Goal: Task Accomplishment & Management: Manage account settings

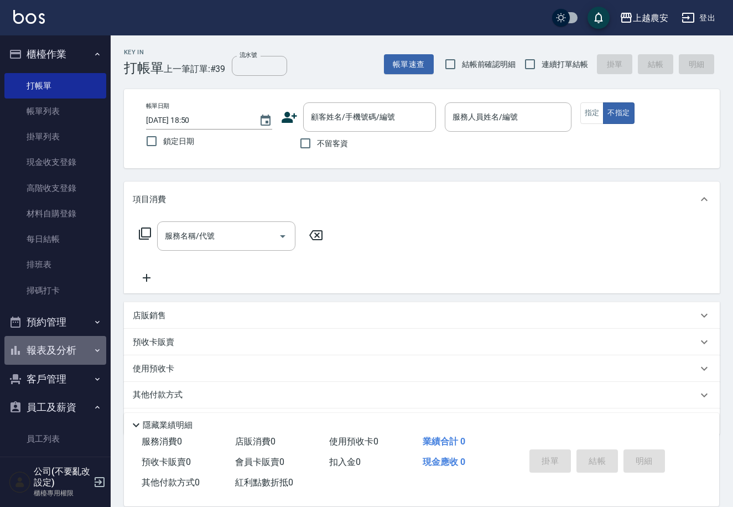
drag, startPoint x: 74, startPoint y: 347, endPoint x: 86, endPoint y: 347, distance: 12.2
click at [75, 347] on button "報表及分析" at bounding box center [55, 350] width 102 height 29
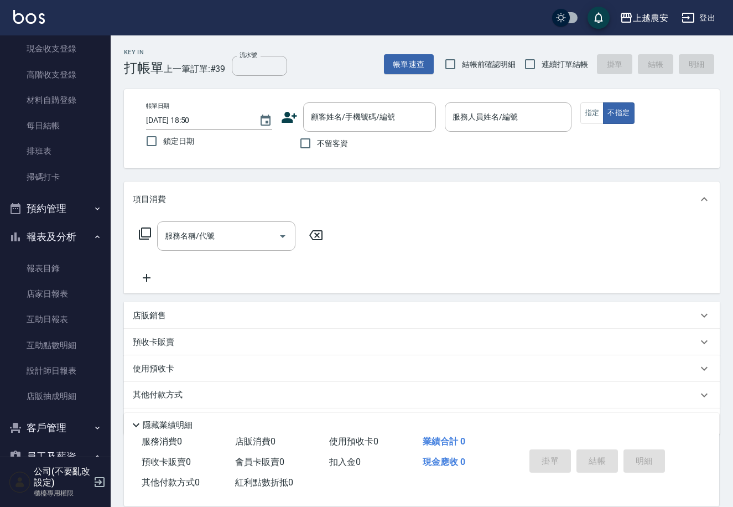
scroll to position [121, 0]
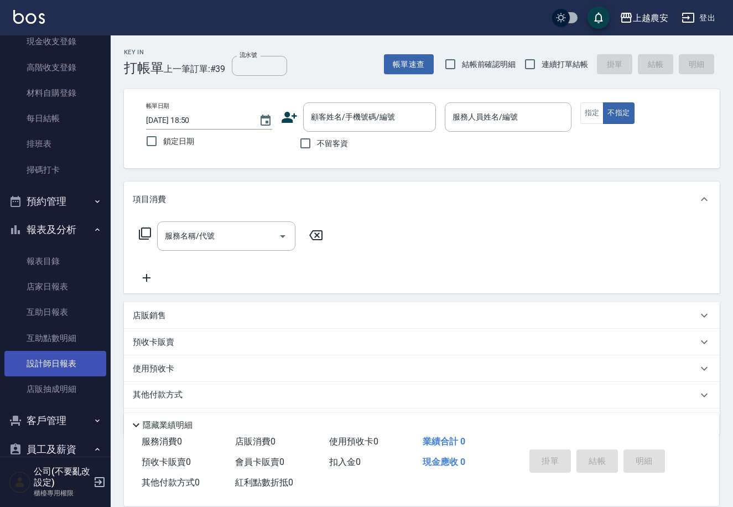
click at [64, 365] on link "設計師日報表" at bounding box center [55, 363] width 102 height 25
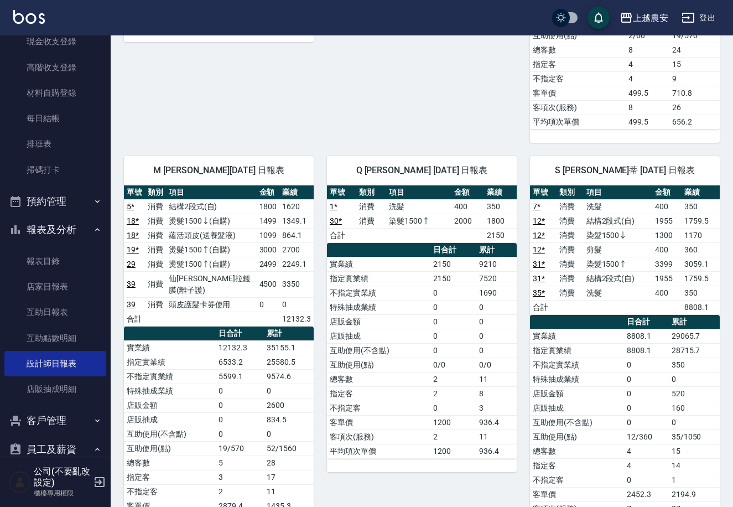
scroll to position [876, 0]
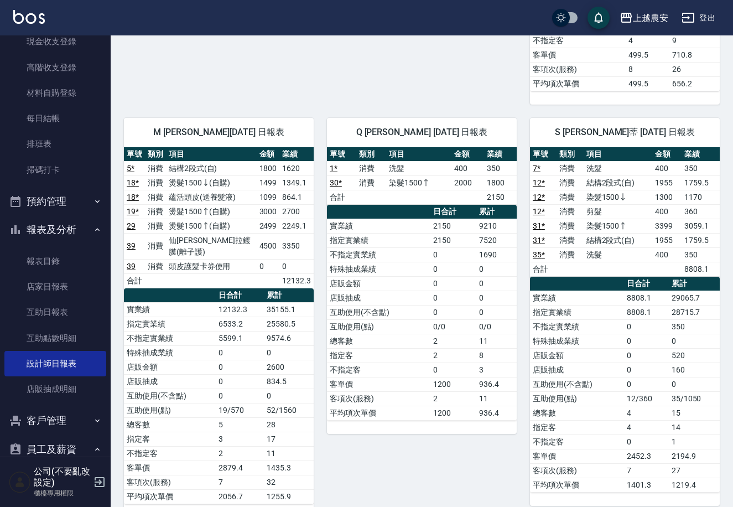
click at [131, 221] on link "29" at bounding box center [131, 225] width 9 height 9
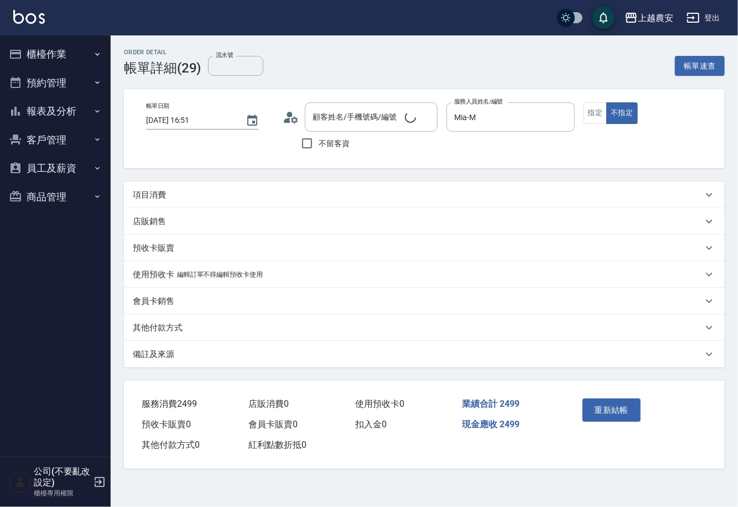
type input "2025/09/07 16:51"
type input "Mia-M"
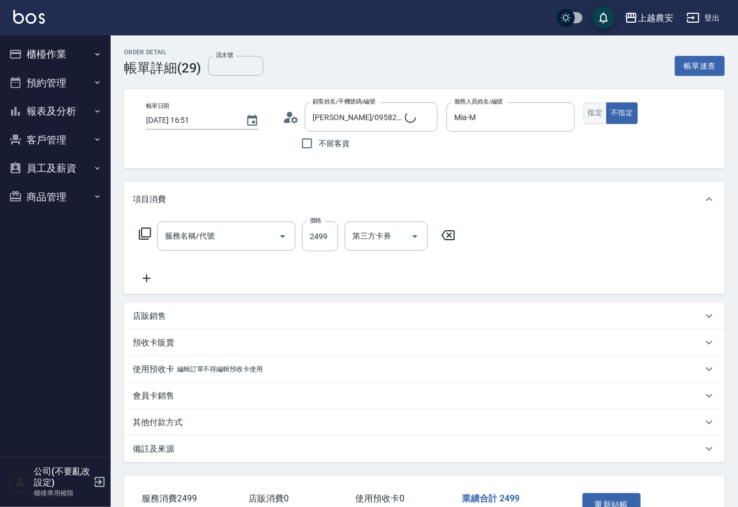
type input "[PERSON_NAME]/0958207037/0958207037"
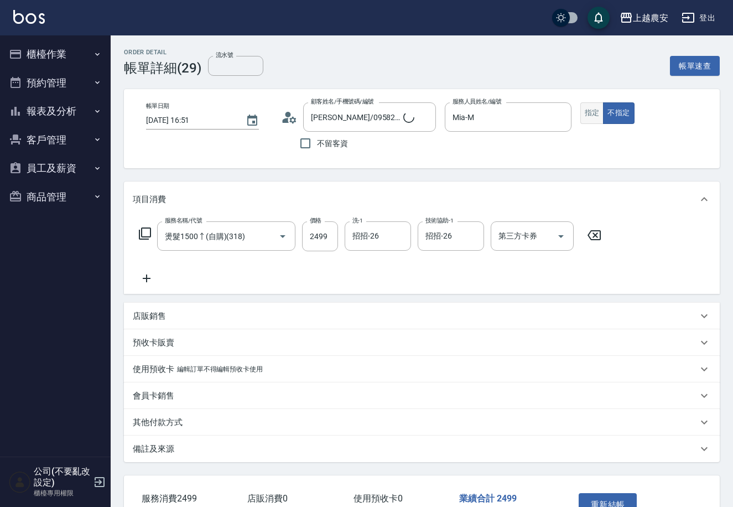
type input "燙髮1500↑(自購)(318)"
click at [591, 114] on button "指定" at bounding box center [592, 113] width 24 height 22
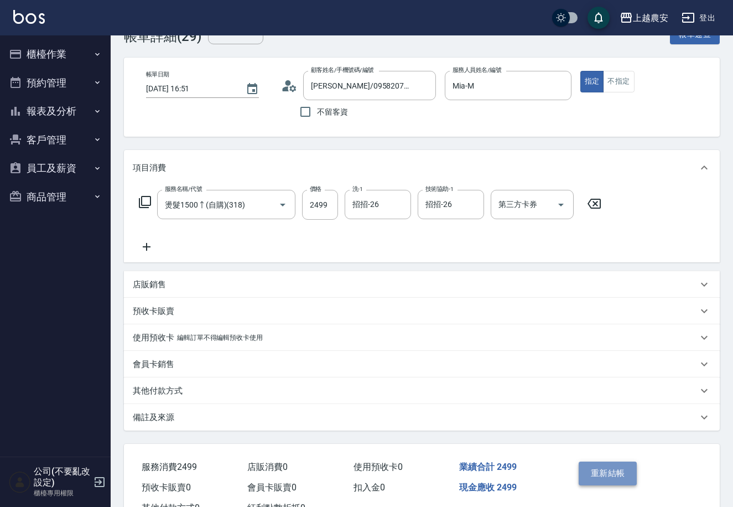
click at [606, 473] on button "重新結帳" at bounding box center [608, 472] width 59 height 23
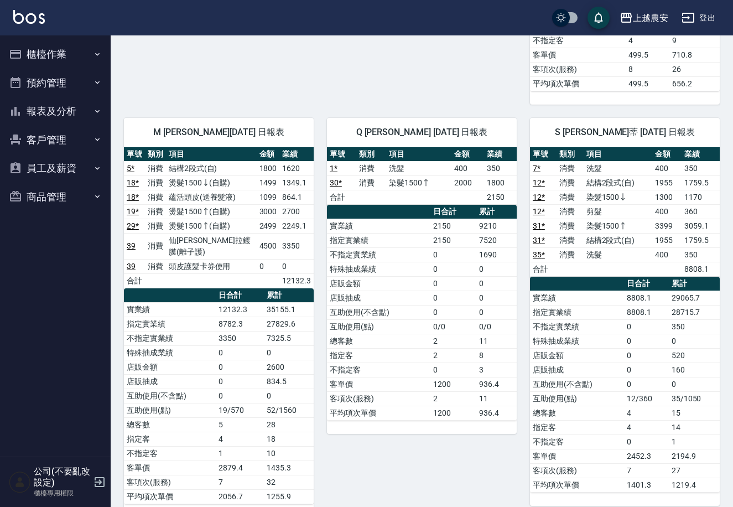
scroll to position [876, 0]
click at [127, 164] on link "5 *" at bounding box center [131, 168] width 8 height 9
click at [38, 60] on button "櫃檯作業" at bounding box center [55, 54] width 102 height 29
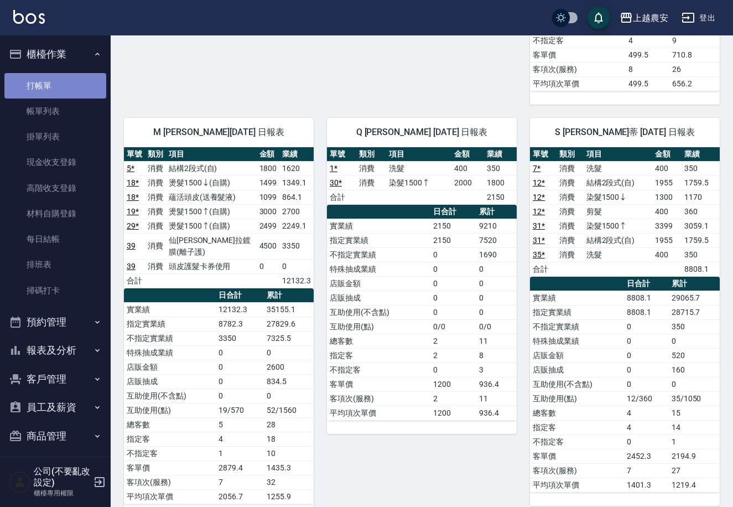
click at [81, 89] on link "打帳單" at bounding box center [55, 85] width 102 height 25
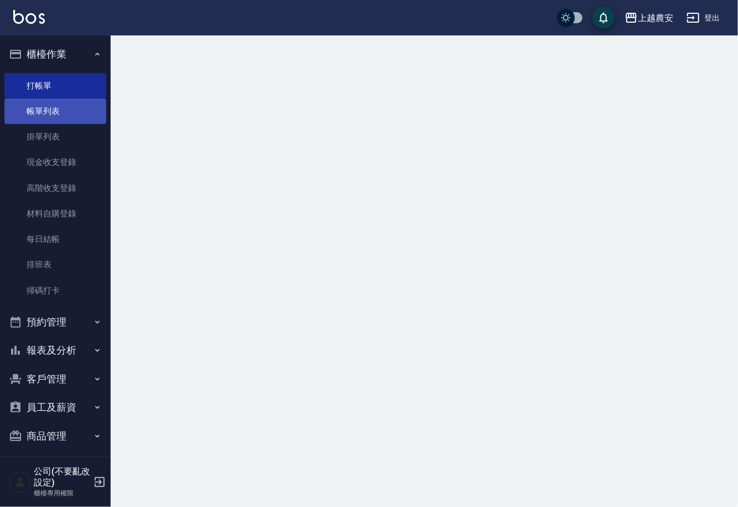
click at [88, 105] on link "帳單列表" at bounding box center [55, 110] width 102 height 25
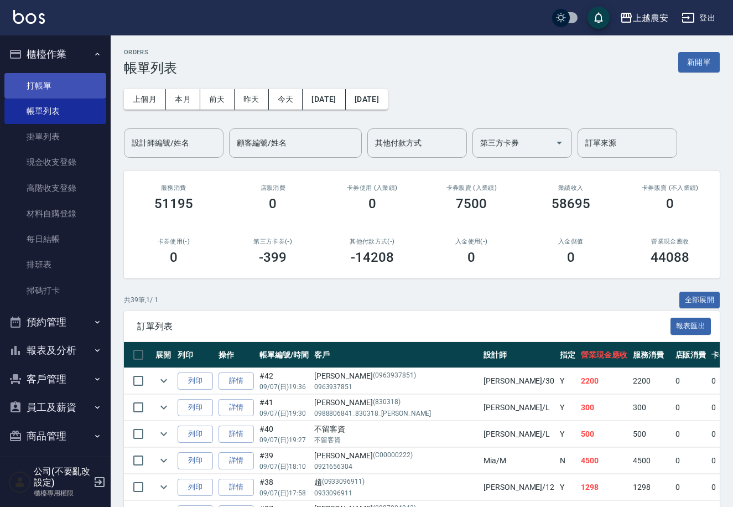
click at [90, 91] on link "打帳單" at bounding box center [55, 85] width 102 height 25
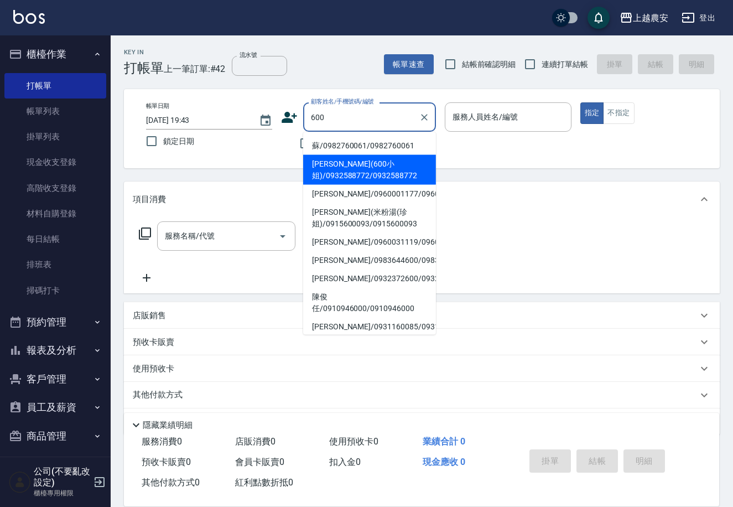
click at [335, 165] on li "徐(600小姐)/0932588772/0932588772" at bounding box center [369, 170] width 133 height 30
type input "徐(600小姐)/0932588772/0932588772"
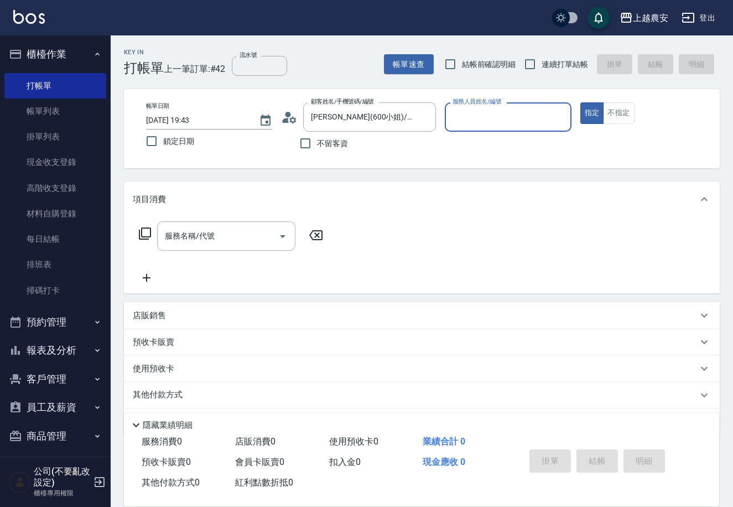
type input "Yoko-12"
click at [580, 102] on button "指定" at bounding box center [592, 113] width 24 height 22
type button "true"
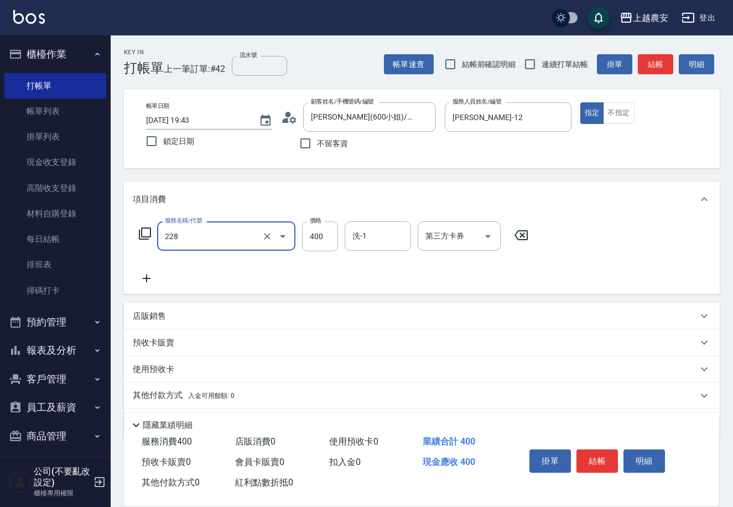
type input "洗髮(228)"
type input "500"
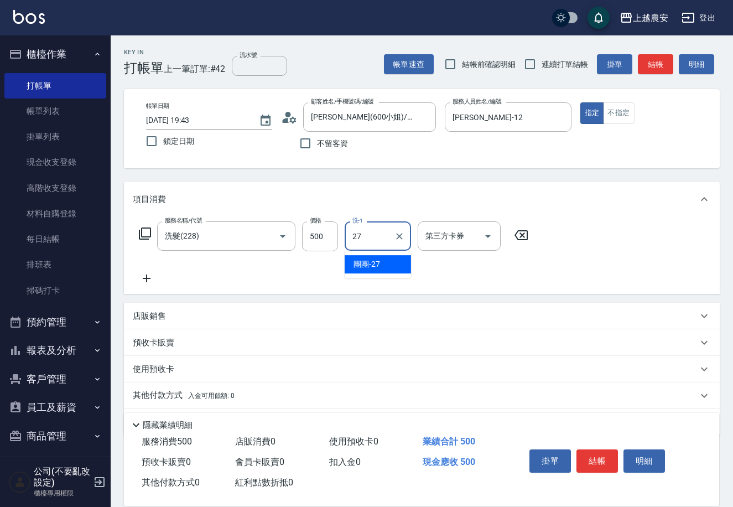
type input "團團-27"
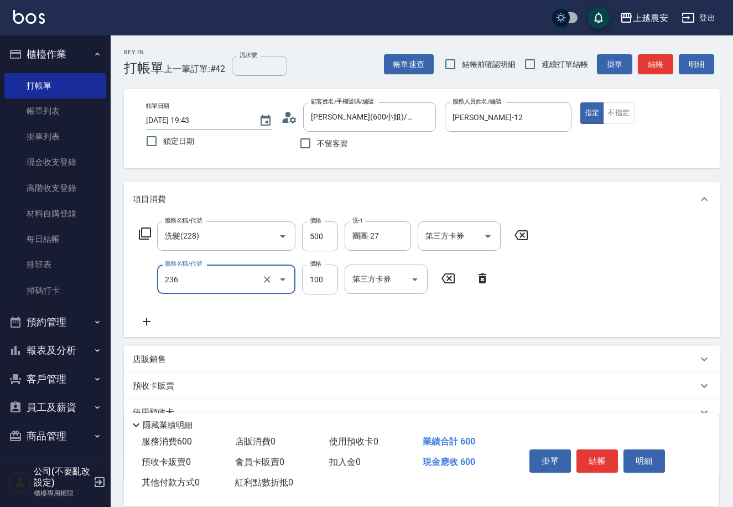
type input "手棒(236)"
click at [604, 459] on button "結帳" at bounding box center [596, 460] width 41 height 23
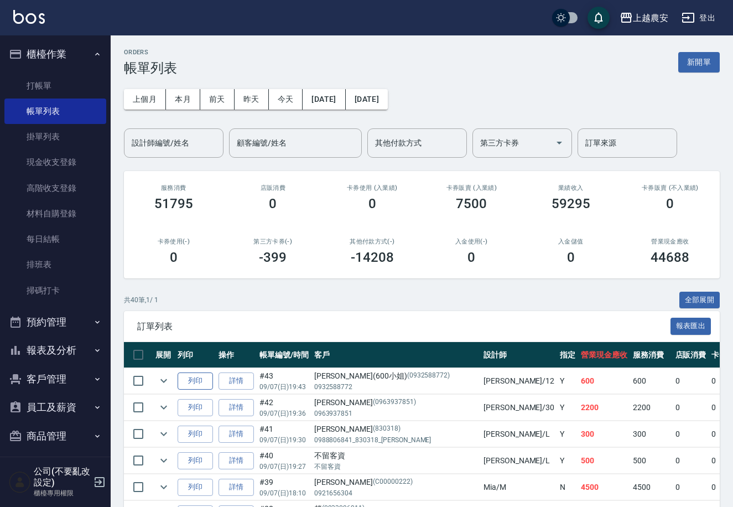
click at [200, 379] on button "列印" at bounding box center [195, 380] width 35 height 17
click at [84, 81] on link "打帳單" at bounding box center [55, 85] width 102 height 25
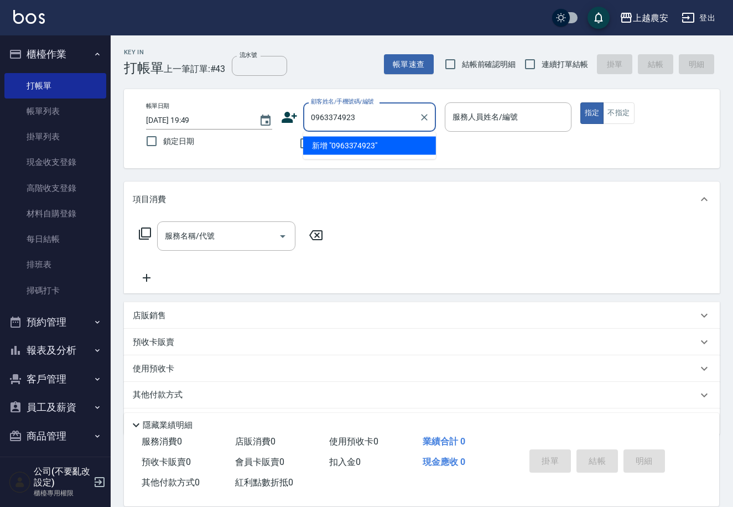
drag, startPoint x: 387, startPoint y: 112, endPoint x: 280, endPoint y: 121, distance: 107.7
click at [280, 121] on div "帳單日期 2025/09/07 19:49 鎖定日期 顧客姓名/手機號碼/編號 0963374923 顧客姓名/手機號碼/編號 不留客資 服務人員姓名/編號 …" at bounding box center [421, 128] width 569 height 53
type input "0963374923"
click at [283, 105] on div "顧客姓名/手機號碼/編號 顧客姓名/手機號碼/編號" at bounding box center [358, 116] width 155 height 29
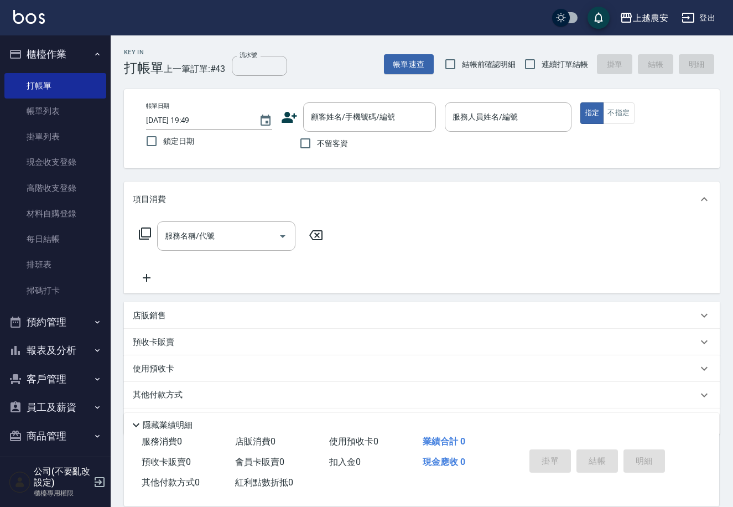
click at [292, 117] on icon at bounding box center [289, 117] width 17 height 17
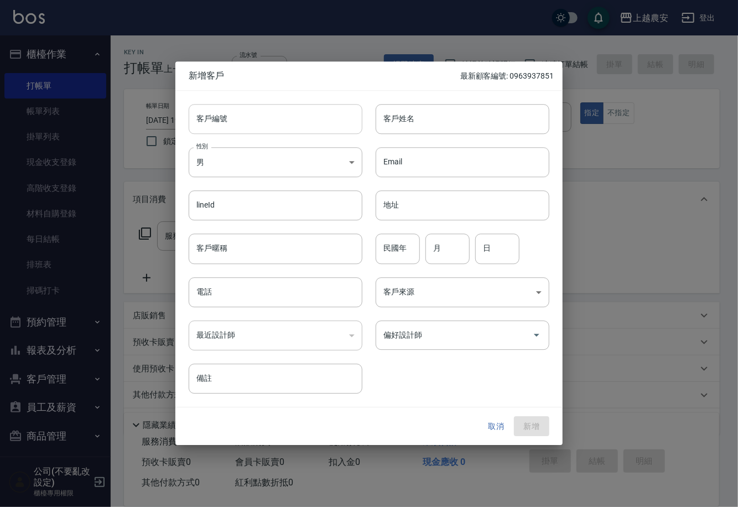
drag, startPoint x: 317, startPoint y: 116, endPoint x: 321, endPoint y: 109, distance: 8.4
click at [317, 116] on input "客戶編號" at bounding box center [276, 119] width 174 height 30
paste input "0963374923"
type input "0963374923"
click at [331, 155] on body "上越農安 登出 櫃檯作業 打帳單 帳單列表 掛單列表 現金收支登錄 高階收支登錄 材料自購登錄 每日結帳 排班表 掃碼打卡 預約管理 預約管理 單日預約紀錄 …" at bounding box center [369, 269] width 738 height 539
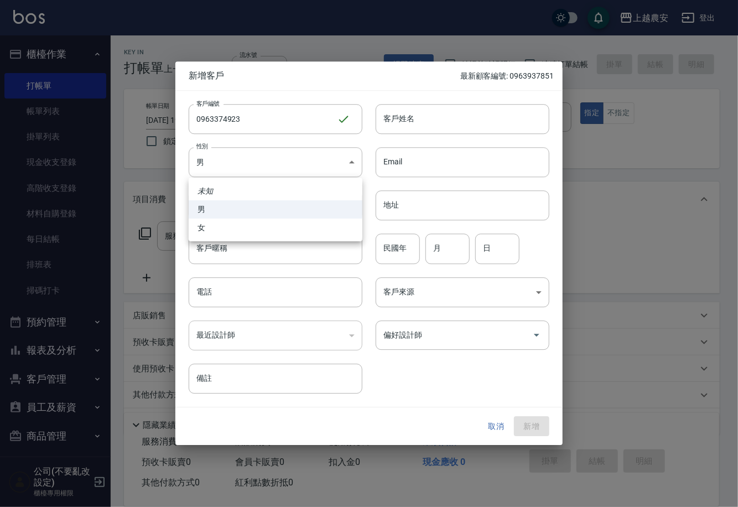
click at [325, 228] on li "女" at bounding box center [276, 228] width 174 height 18
type input "FEMALE"
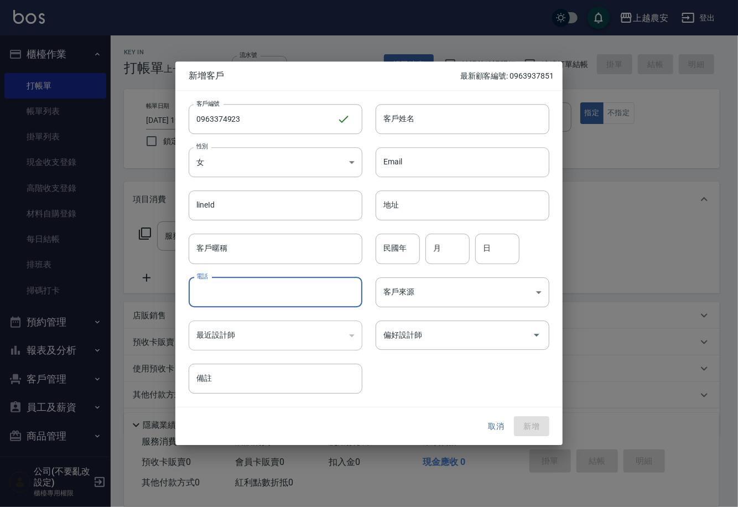
click at [340, 296] on input "電話" at bounding box center [276, 292] width 174 height 30
paste input "0963374923"
type input "0963374923"
click at [455, 126] on input "客戶姓名" at bounding box center [463, 119] width 174 height 30
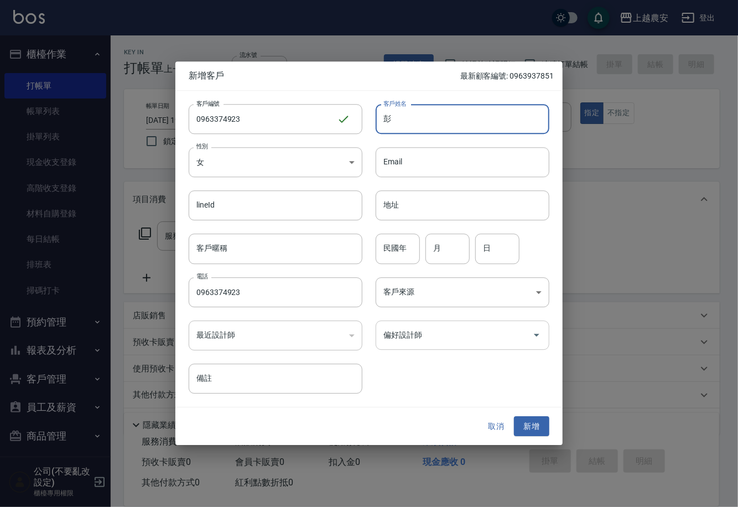
type input "彭"
click at [443, 342] on input "偏好設計師" at bounding box center [454, 334] width 147 height 19
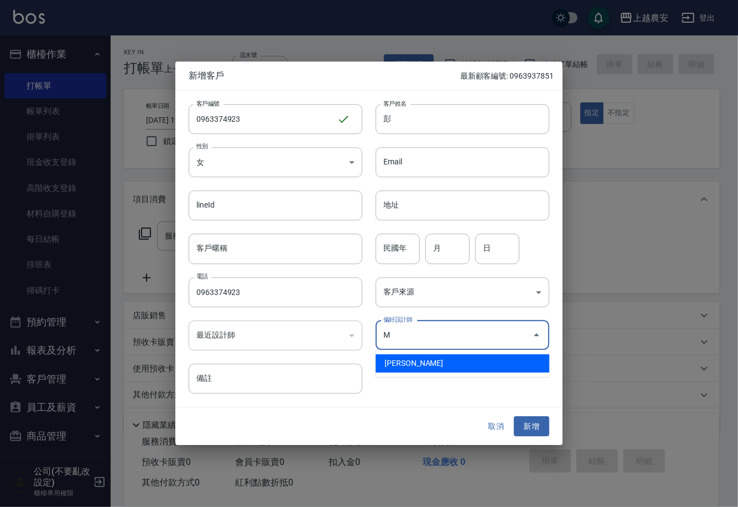
type input "鄭鈺樺"
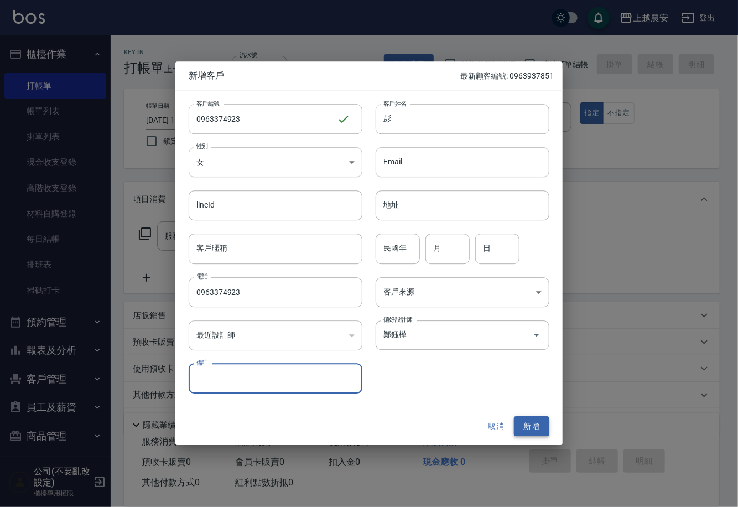
click at [537, 426] on button "新增" at bounding box center [531, 426] width 35 height 20
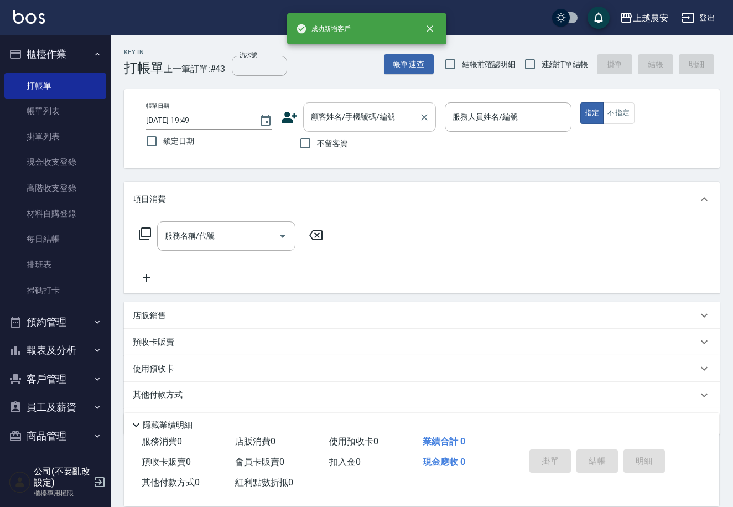
click at [391, 126] on input "顧客姓名/手機號碼/編號" at bounding box center [361, 116] width 106 height 19
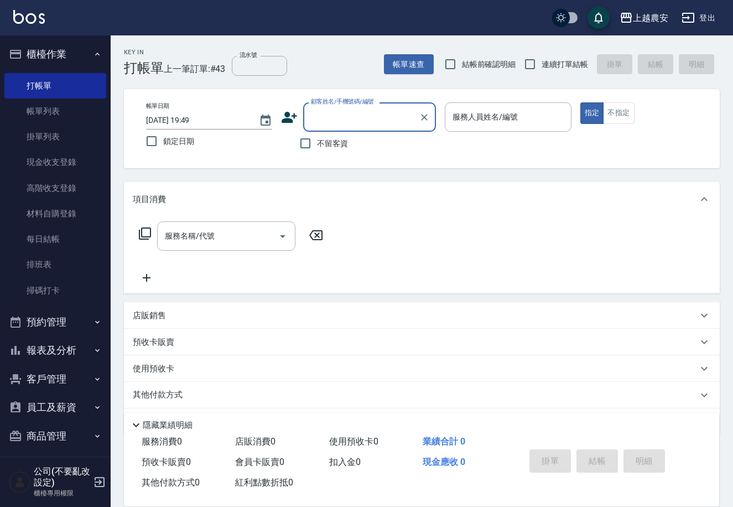
paste input "0963374923"
type input "0963374923"
click at [424, 113] on icon "Clear" at bounding box center [424, 117] width 11 height 11
click at [384, 113] on input "顧客姓名/手機號碼/編號" at bounding box center [361, 116] width 106 height 19
paste input "0963374923"
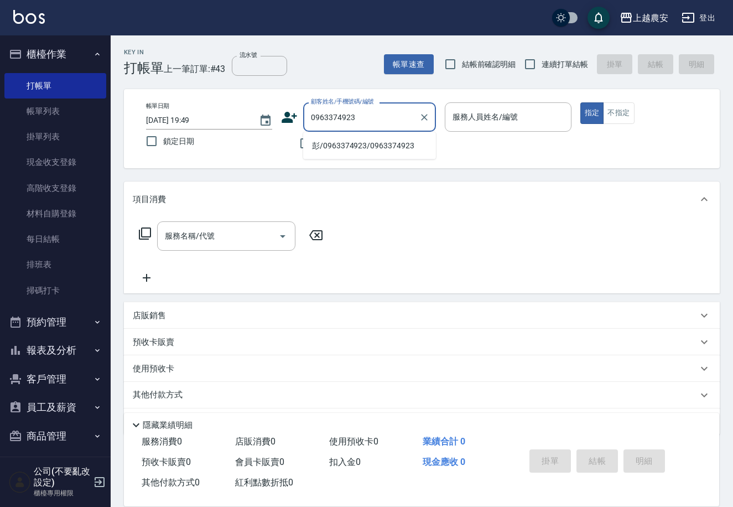
type input "彭/0963374923/0963374923"
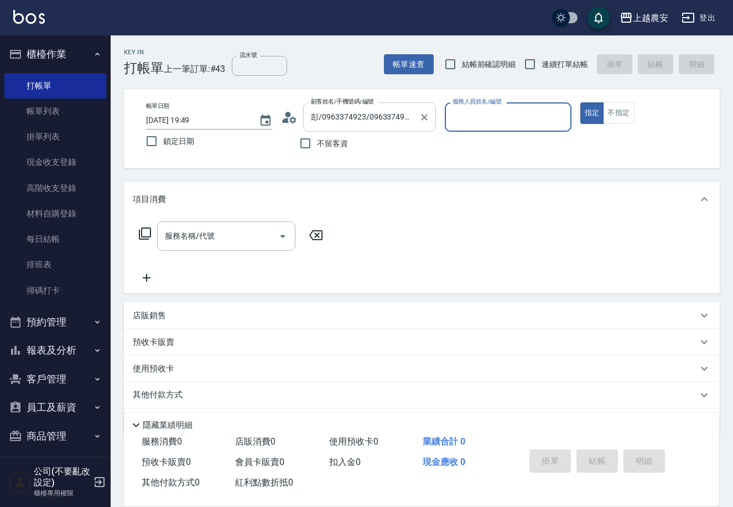
type input "Mia-M"
click at [580, 102] on button "指定" at bounding box center [592, 113] width 24 height 22
type button "true"
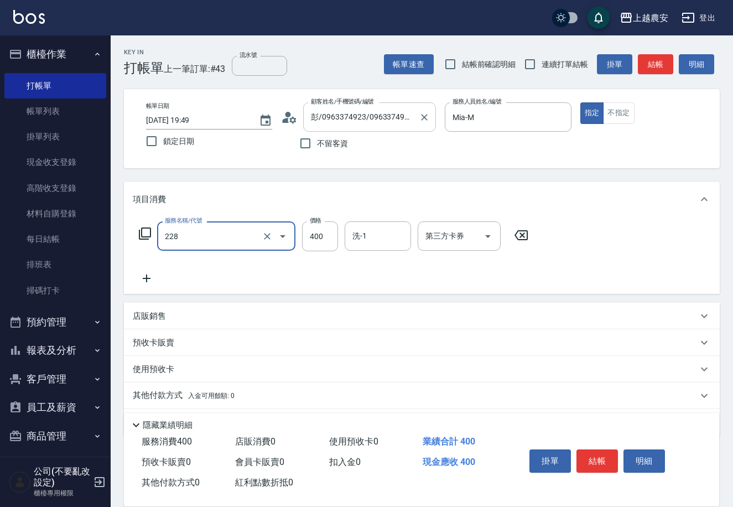
type input "洗髮(228)"
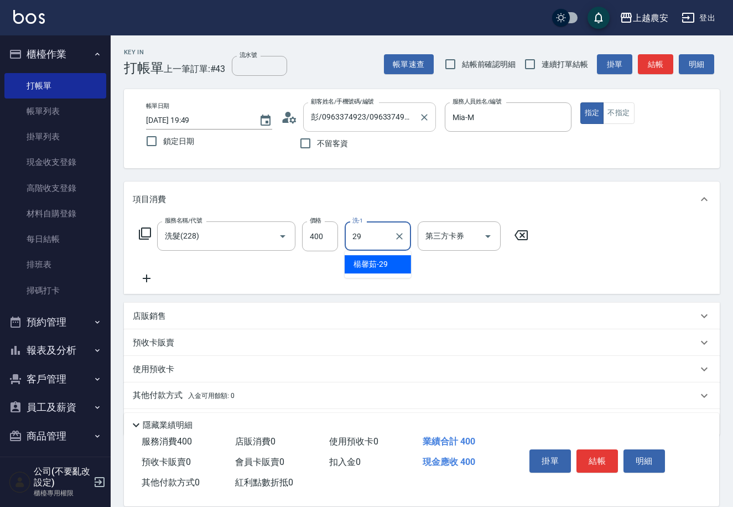
type input "楊馨茹-29"
click at [601, 465] on button "結帳" at bounding box center [596, 460] width 41 height 23
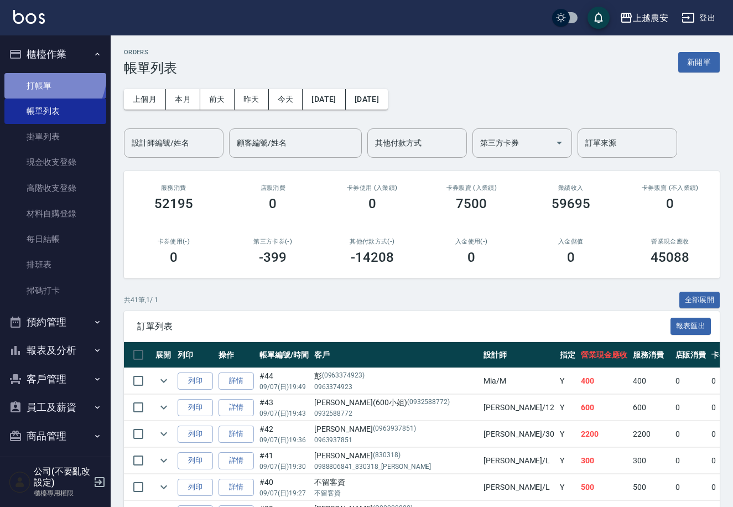
click at [39, 74] on link "打帳單" at bounding box center [55, 85] width 102 height 25
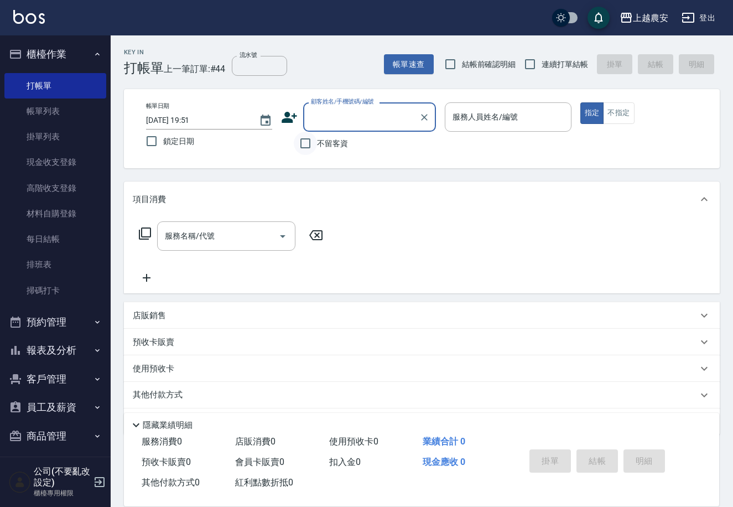
click at [300, 141] on input "不留客資" at bounding box center [305, 143] width 23 height 23
checkbox input "true"
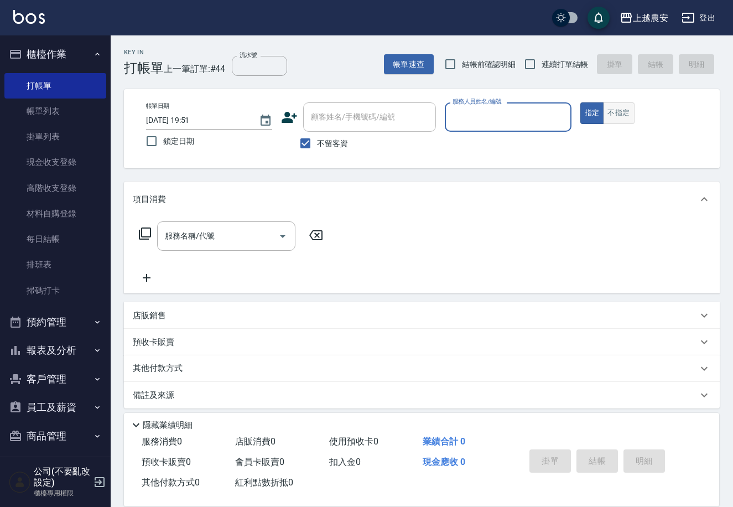
click at [614, 112] on button "不指定" at bounding box center [618, 113] width 31 height 22
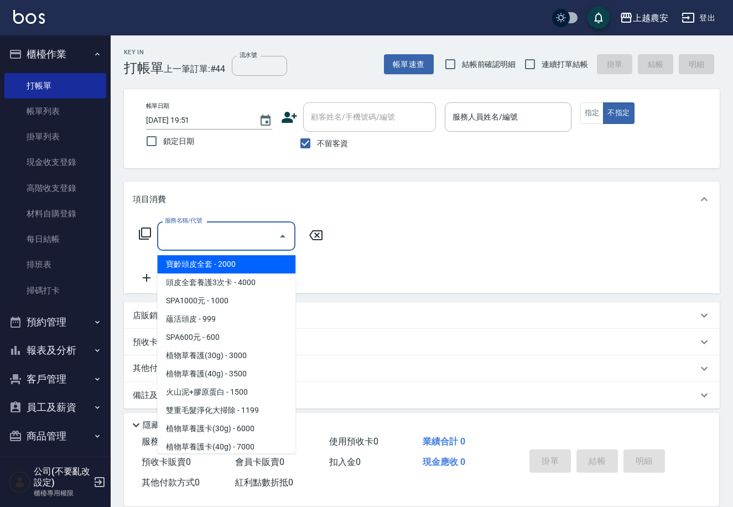
click at [212, 237] on div "服務名稱/代號 服務名稱/代號" at bounding box center [226, 235] width 138 height 29
click at [137, 228] on div "服務名稱/代號 服務名稱/代號" at bounding box center [231, 235] width 197 height 29
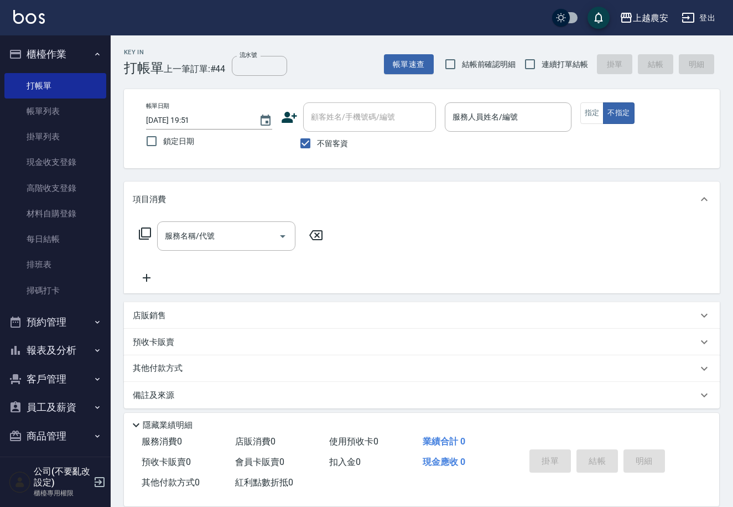
click at [148, 235] on icon at bounding box center [144, 233] width 13 height 13
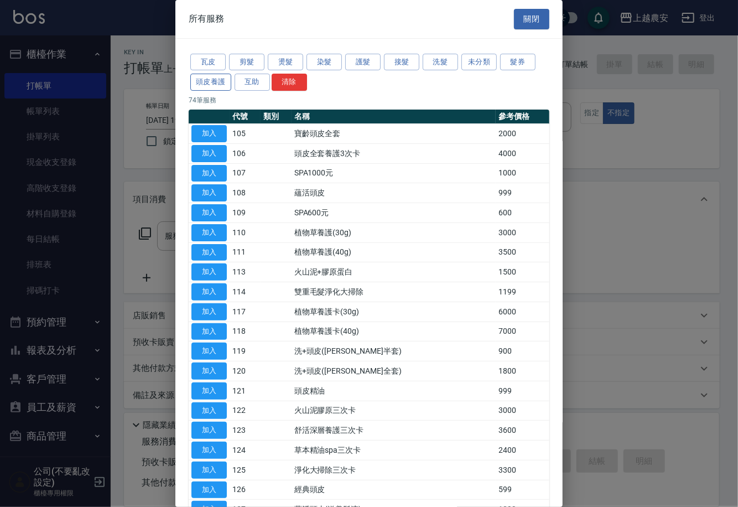
click at [223, 77] on button "頭皮養護" at bounding box center [210, 82] width 41 height 17
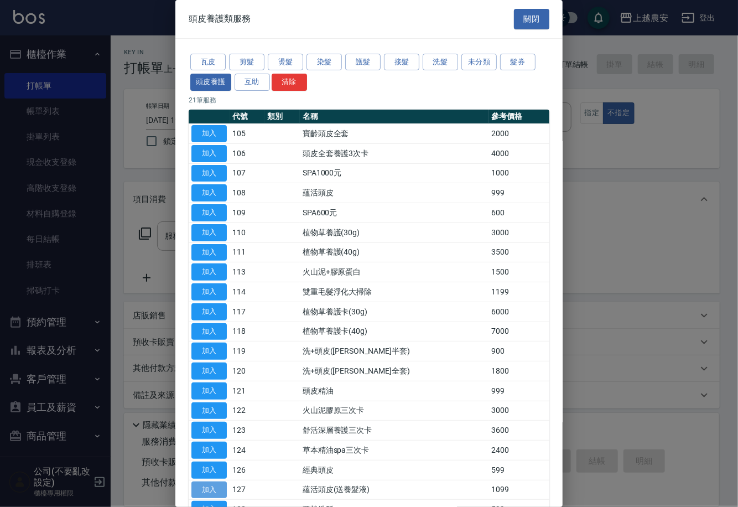
click at [221, 488] on button "加入" at bounding box center [208, 489] width 35 height 17
type input "蘊活頭皮(送養髮液)(127)"
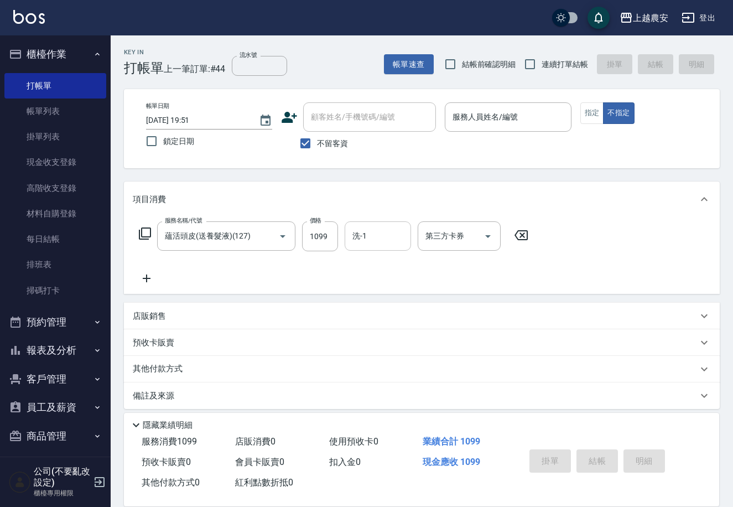
click at [397, 242] on input "洗-1" at bounding box center [378, 235] width 56 height 19
type input "招招-26"
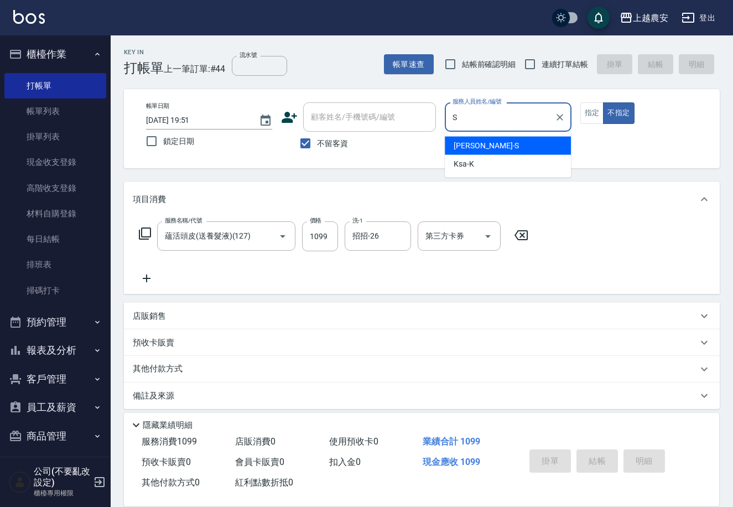
type input "Sandy-S"
type button "false"
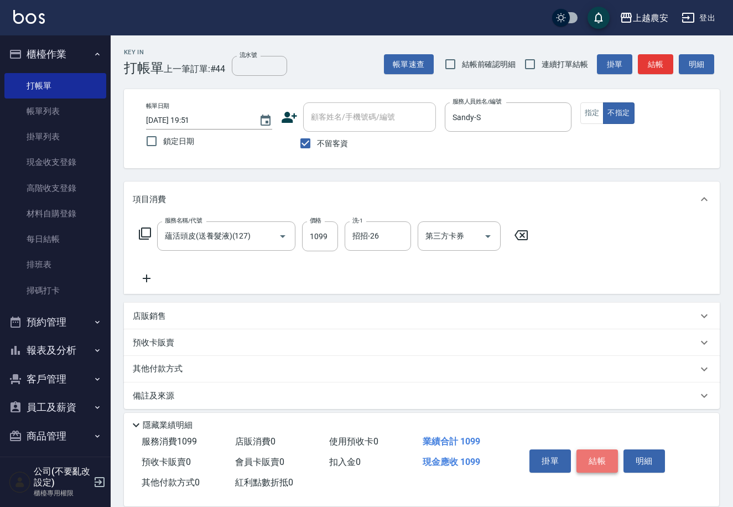
click at [590, 459] on button "結帳" at bounding box center [596, 460] width 41 height 23
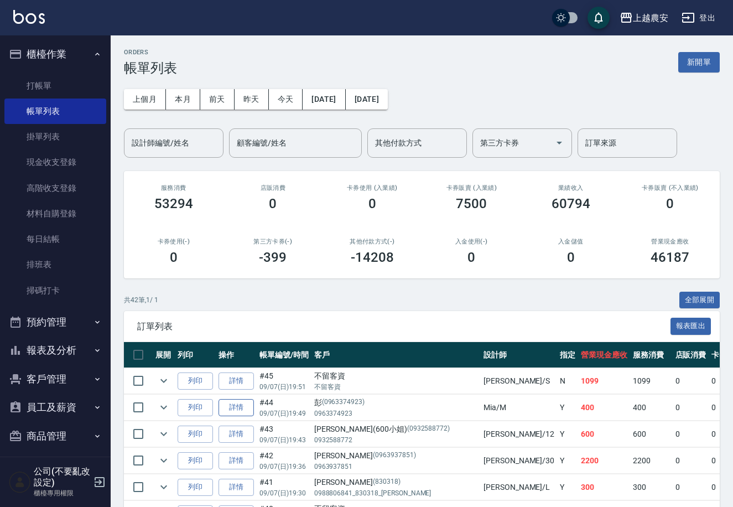
click at [232, 407] on link "詳情" at bounding box center [236, 407] width 35 height 17
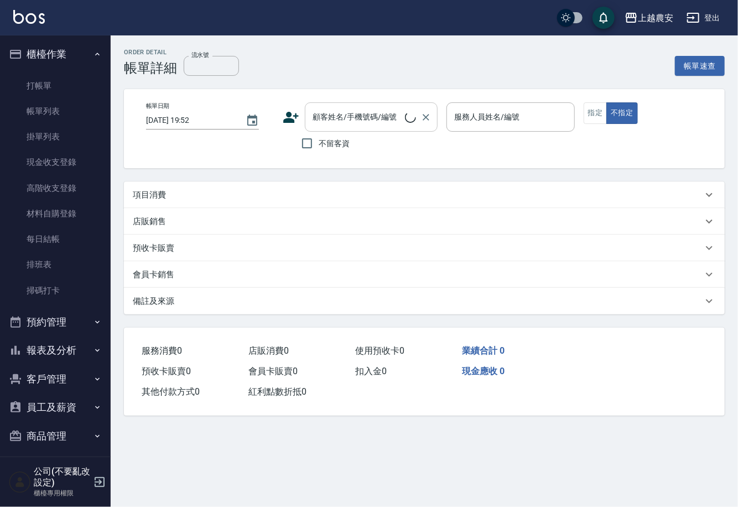
type input "2025/09/07 19:49"
type input "Mia-M"
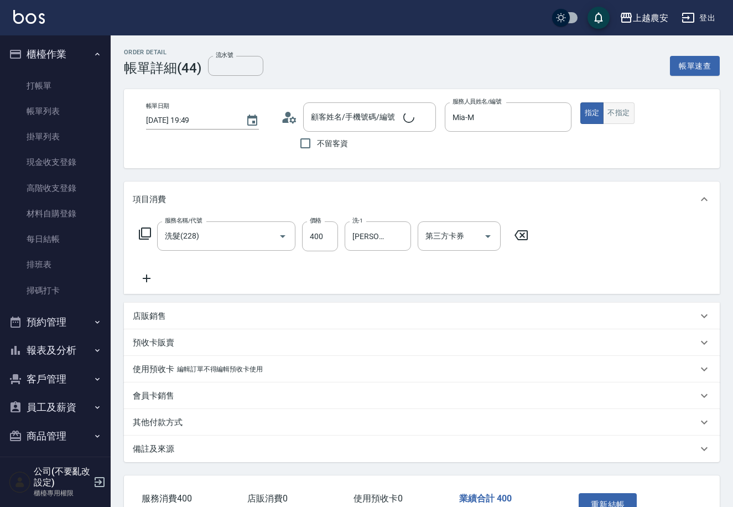
type input "洗髮(228)"
click at [618, 103] on button "不指定" at bounding box center [618, 113] width 31 height 22
type input "彭/0963374923/0963374923"
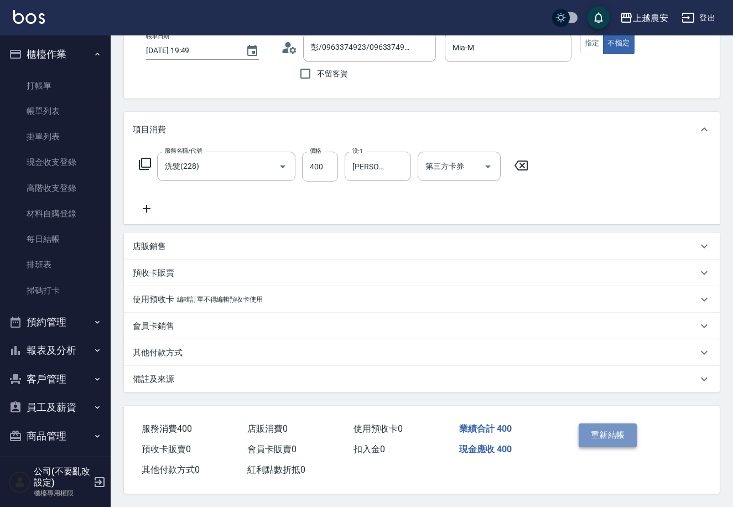
click at [623, 424] on button "重新結帳" at bounding box center [608, 434] width 59 height 23
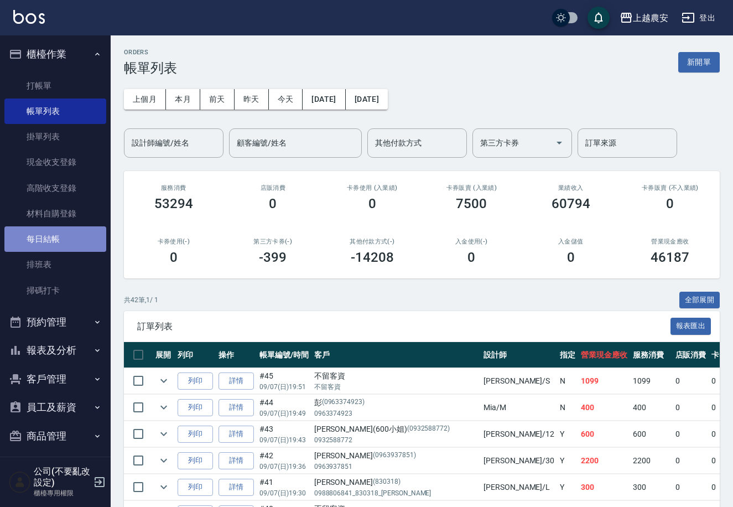
click at [85, 230] on link "每日結帳" at bounding box center [55, 238] width 102 height 25
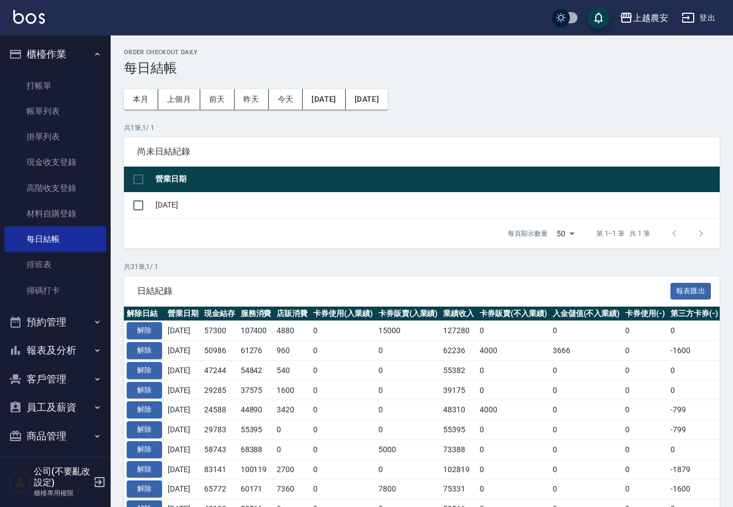
click at [153, 203] on td "[DATE]" at bounding box center [436, 205] width 567 height 26
click at [142, 205] on input "checkbox" at bounding box center [138, 205] width 23 height 23
checkbox input "true"
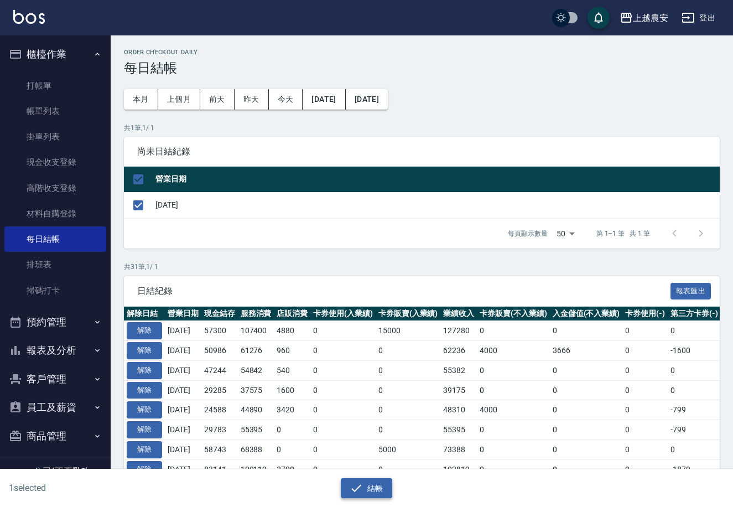
drag, startPoint x: 391, startPoint y: 503, endPoint x: 391, endPoint y: 497, distance: 6.1
click at [391, 497] on button "結帳" at bounding box center [366, 488] width 51 height 20
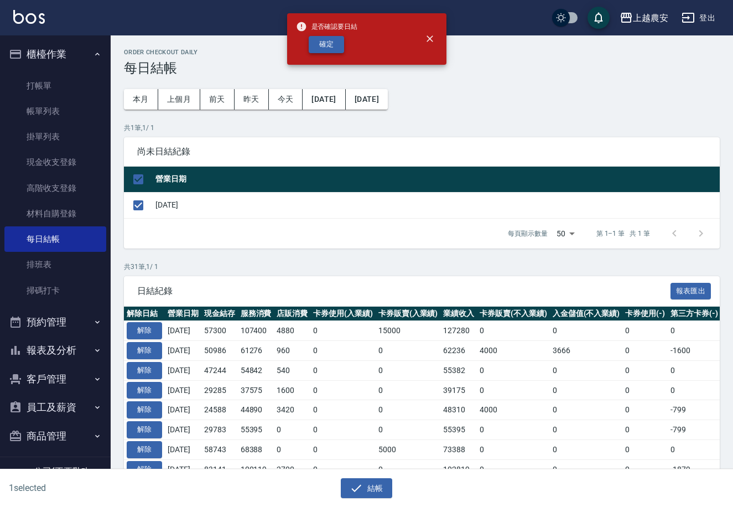
click at [336, 44] on button "確定" at bounding box center [326, 44] width 35 height 17
checkbox input "false"
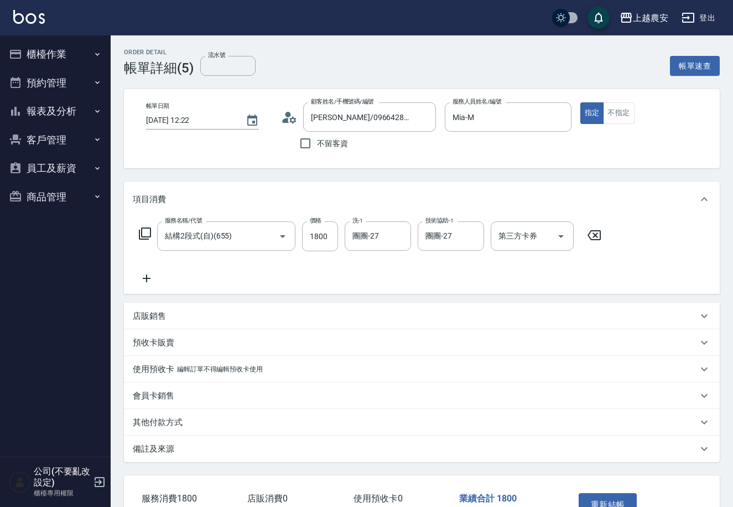
click at [621, 111] on button "不指定" at bounding box center [618, 113] width 31 height 22
click at [609, 502] on button "重新結帳" at bounding box center [608, 504] width 59 height 23
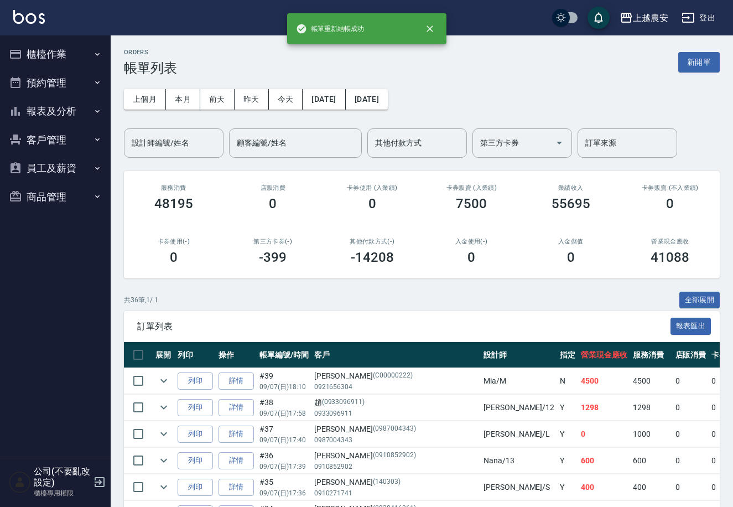
click at [19, 112] on icon "button" at bounding box center [15, 111] width 9 height 9
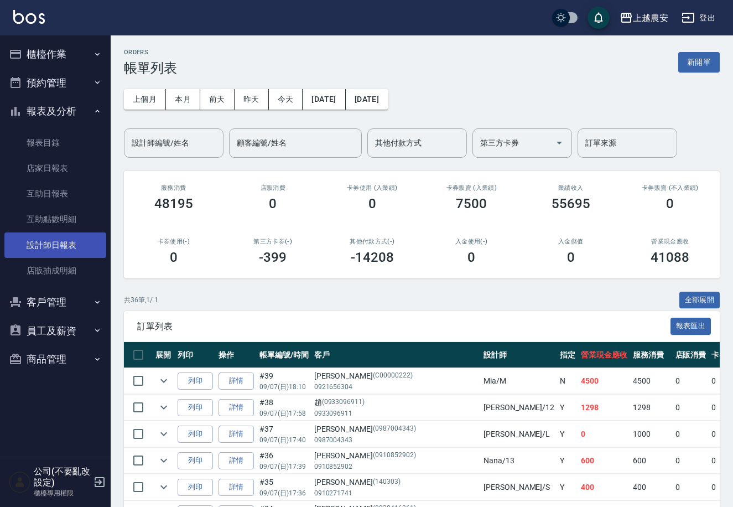
click at [66, 253] on link "設計師日報表" at bounding box center [55, 244] width 102 height 25
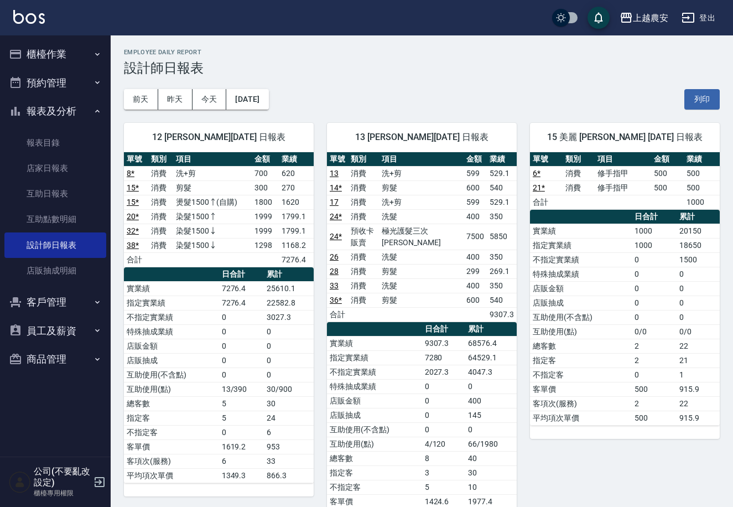
click at [54, 54] on button "櫃檯作業" at bounding box center [55, 54] width 102 height 29
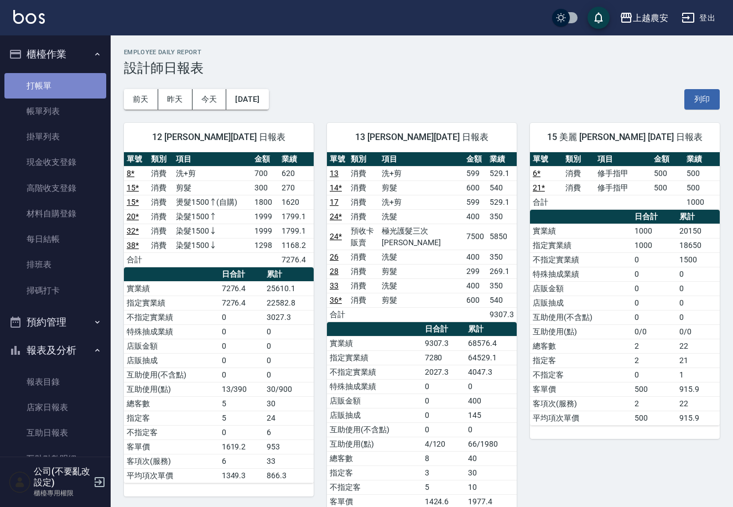
click at [55, 80] on link "打帳單" at bounding box center [55, 85] width 102 height 25
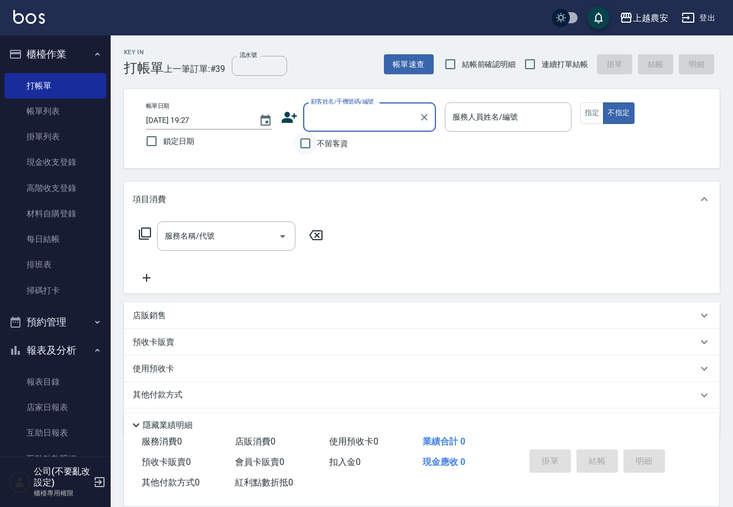
click at [309, 144] on input "不留客資" at bounding box center [305, 143] width 23 height 23
checkbox input "true"
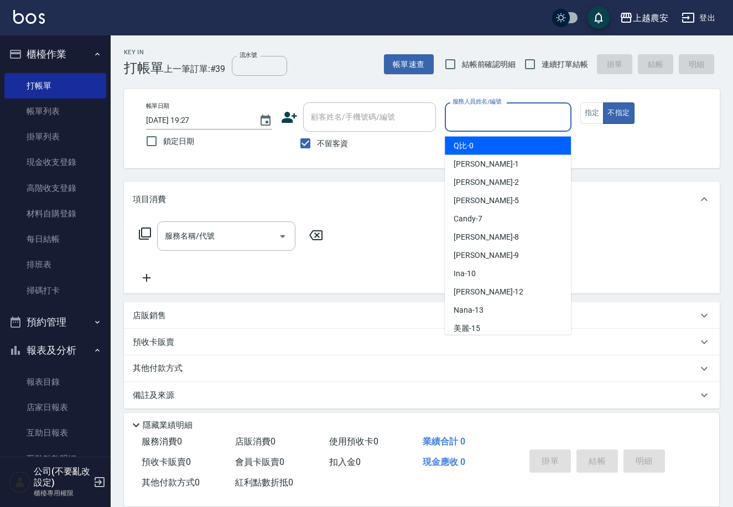
click at [455, 119] on input "服務人員姓名/編號" at bounding box center [508, 116] width 116 height 19
type input ":"
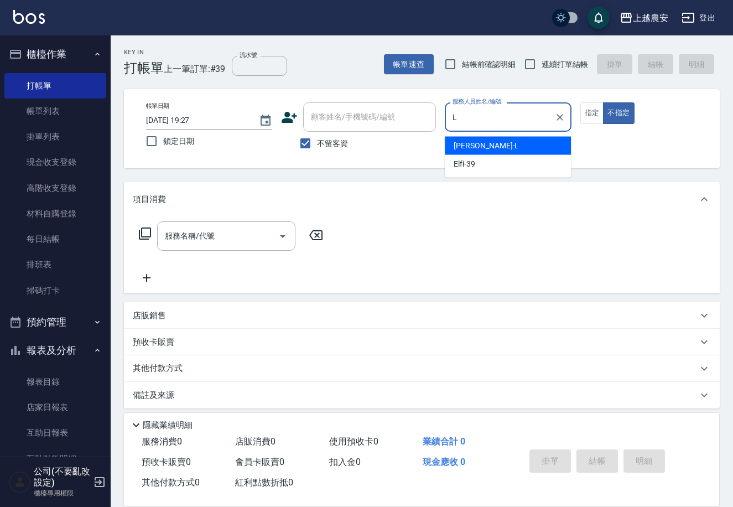
click at [470, 140] on span "Lina -L" at bounding box center [486, 146] width 65 height 12
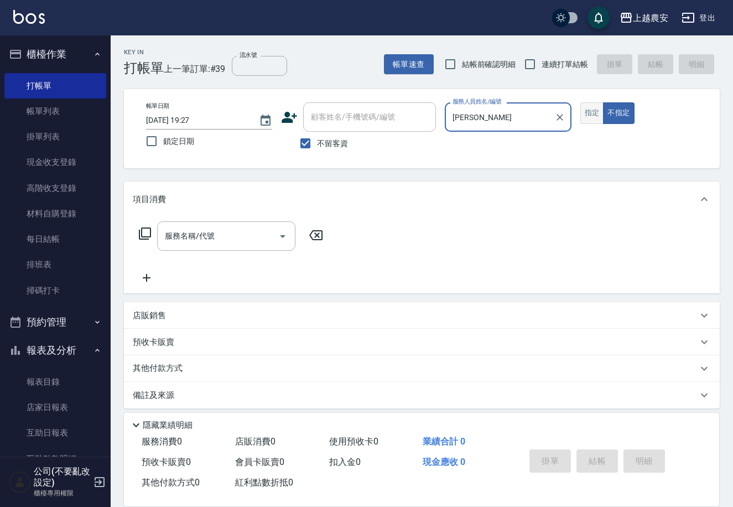
type input "Lina-L"
click at [588, 111] on button "指定" at bounding box center [592, 113] width 24 height 22
click at [191, 239] on div "服務名稱/代號 服務名稱/代號" at bounding box center [226, 235] width 138 height 29
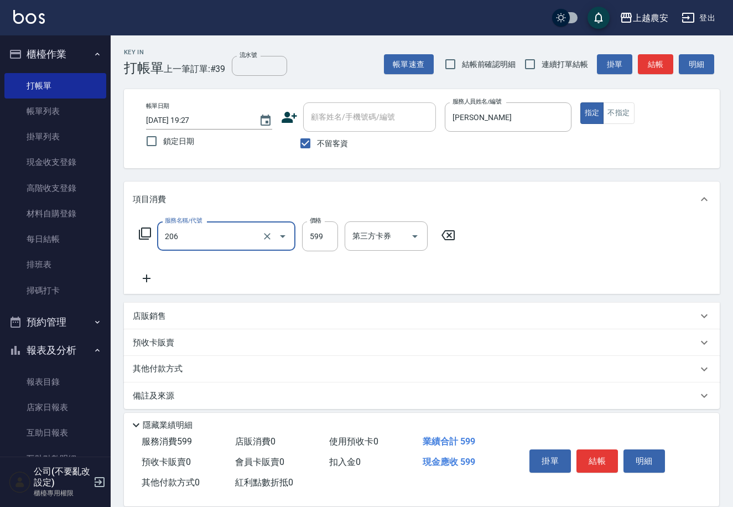
type input "洗+剪(206)"
type input "500"
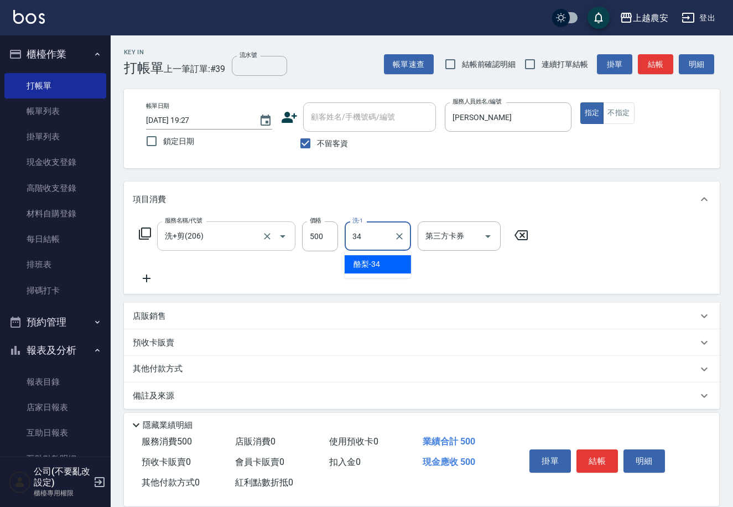
type input "酪梨-34"
click at [589, 455] on button "結帳" at bounding box center [596, 460] width 41 height 23
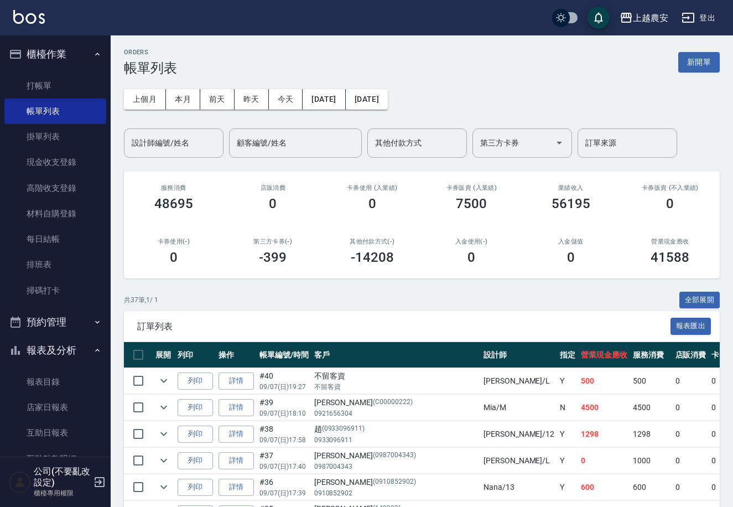
drag, startPoint x: 105, startPoint y: 324, endPoint x: 105, endPoint y: 391, distance: 66.9
click at [107, 422] on nav "櫃檯作業 打帳單 帳單列表 掛單列表 現金收支登錄 高階收支登錄 材料自購登錄 每日結帳 排班表 掃碼打卡 預約管理 預約管理 單日預約紀錄 單週預約紀錄 報…" at bounding box center [55, 245] width 111 height 421
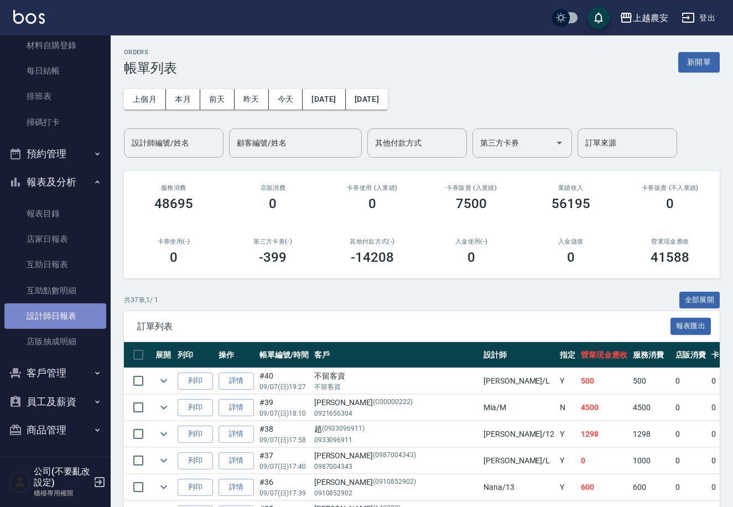
drag, startPoint x: 62, startPoint y: 308, endPoint x: 144, endPoint y: 301, distance: 82.7
click at [62, 309] on link "設計師日報表" at bounding box center [55, 315] width 102 height 25
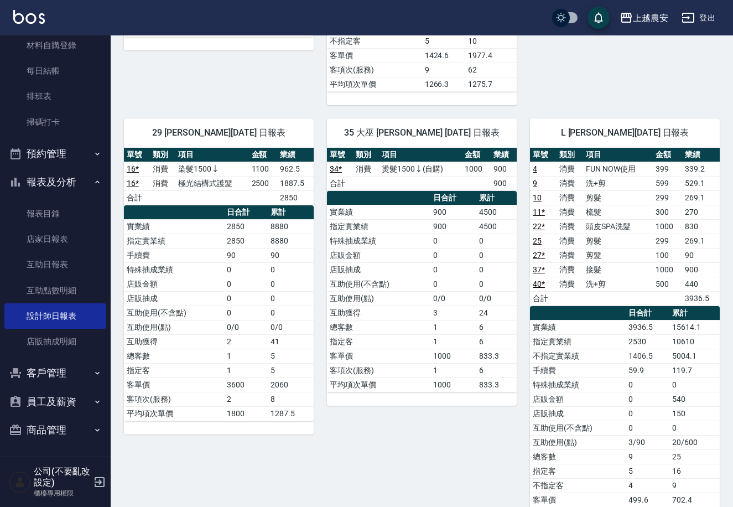
scroll to position [454, 0]
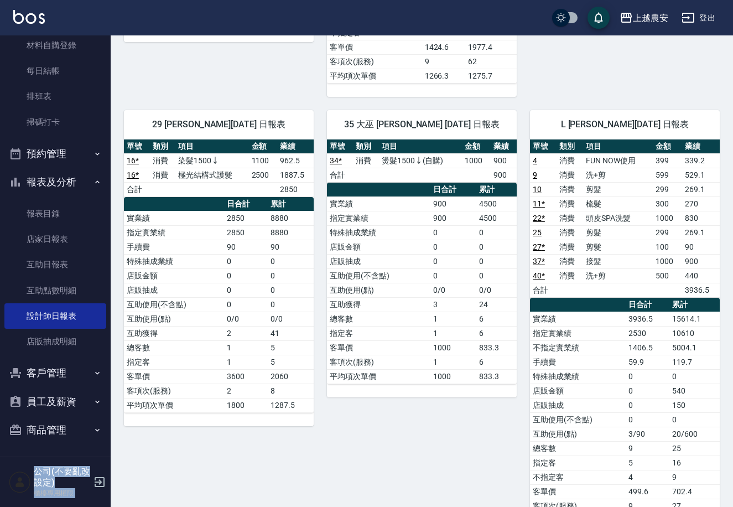
drag, startPoint x: 105, startPoint y: 200, endPoint x: 112, endPoint y: 73, distance: 127.5
click at [112, 73] on div "上越農安 登出 櫃檯作業 打帳單 帳單列表 掛單列表 現金收支登錄 高階收支登錄 材料自購登錄 每日結帳 排班表 掃碼打卡 預約管理 預約管理 單日預約紀錄 …" at bounding box center [366, 256] width 733 height 1421
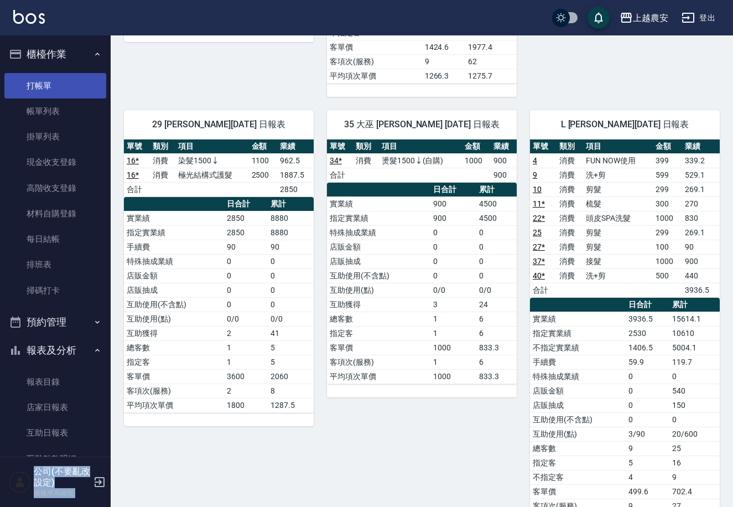
click at [59, 74] on link "打帳單" at bounding box center [55, 85] width 102 height 25
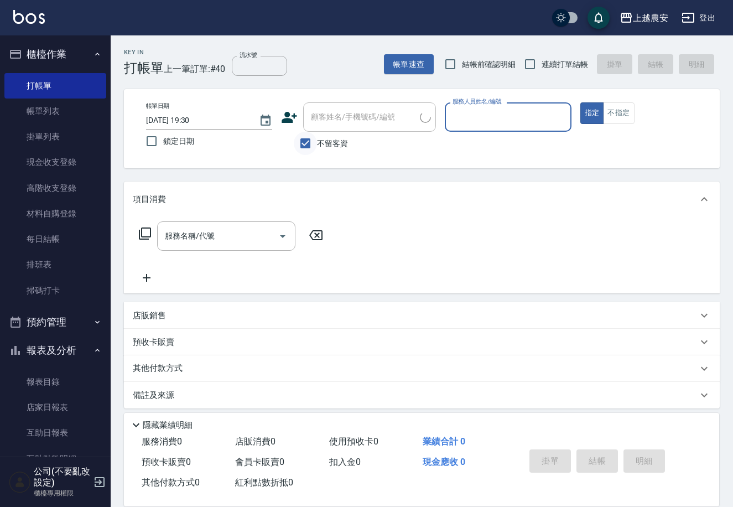
click at [314, 139] on input "不留客資" at bounding box center [305, 143] width 23 height 23
checkbox input "false"
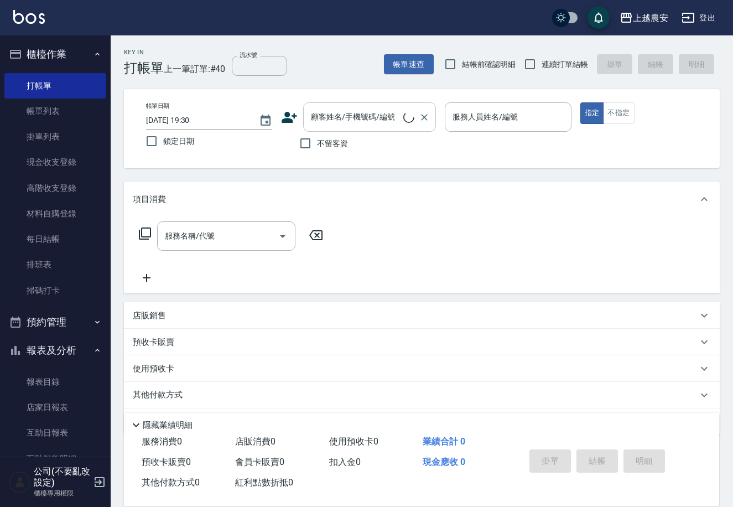
click at [329, 126] on input "顧客姓名/手機號碼/編號" at bounding box center [355, 116] width 95 height 19
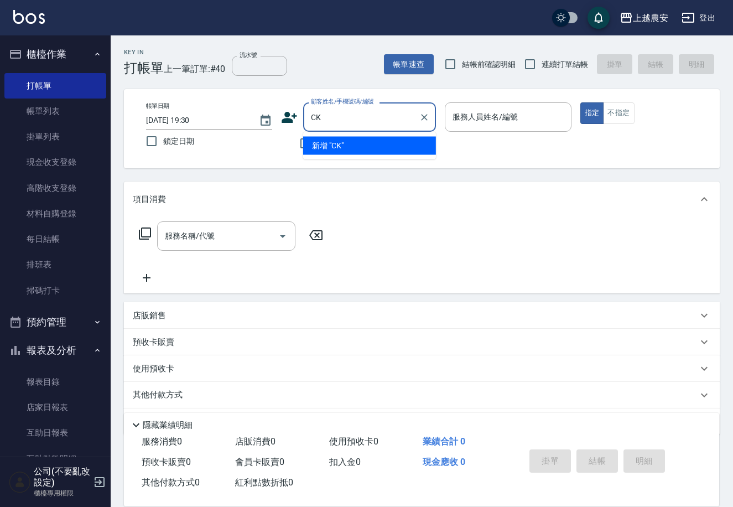
type input "C"
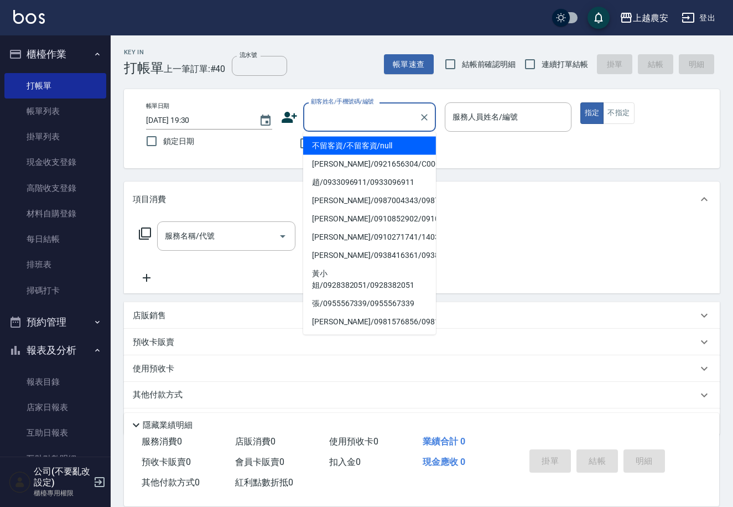
type input "V"
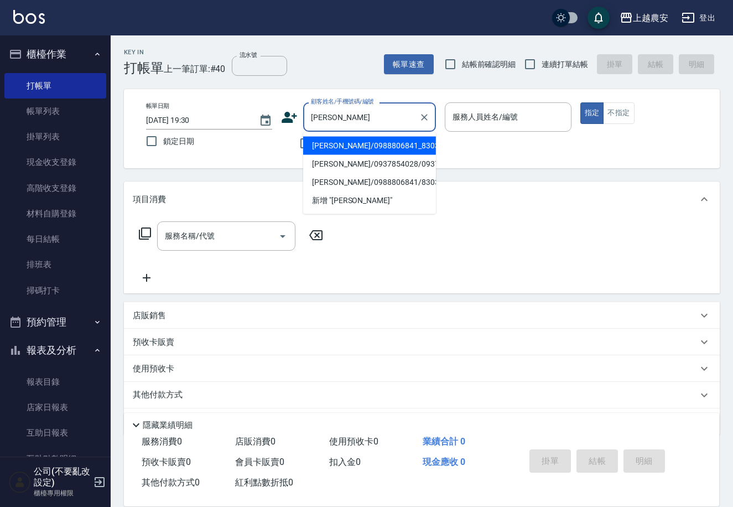
click at [328, 144] on li "何智仁/0988806841_830318_何智仁/830318" at bounding box center [369, 146] width 133 height 18
type input "何智仁/0988806841_830318_何智仁/830318"
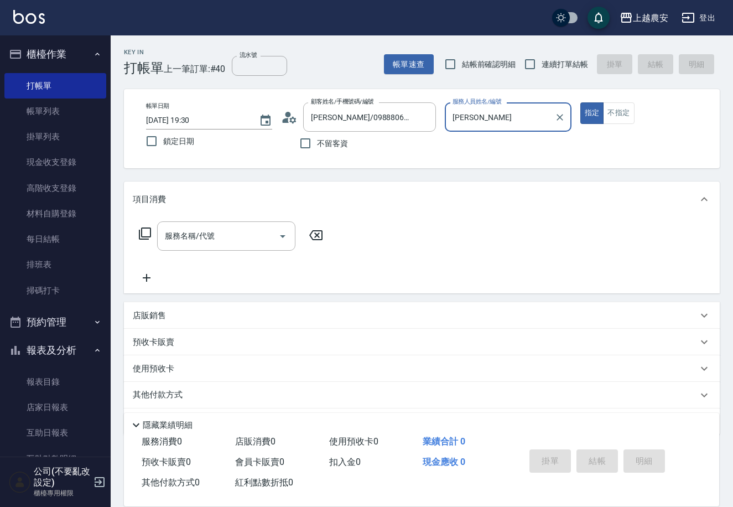
type input "Lina-L"
click at [231, 236] on input "服務名稱/代號" at bounding box center [218, 235] width 112 height 19
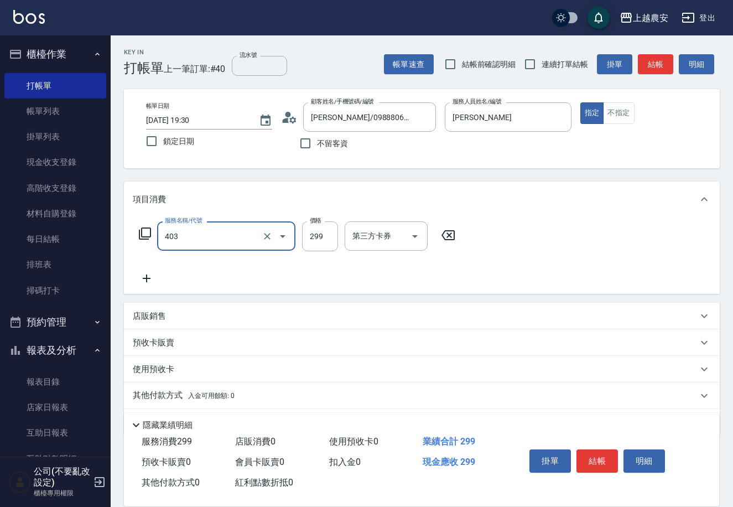
type input "剪髮(403)"
type input "300"
click at [592, 451] on button "結帳" at bounding box center [596, 460] width 41 height 23
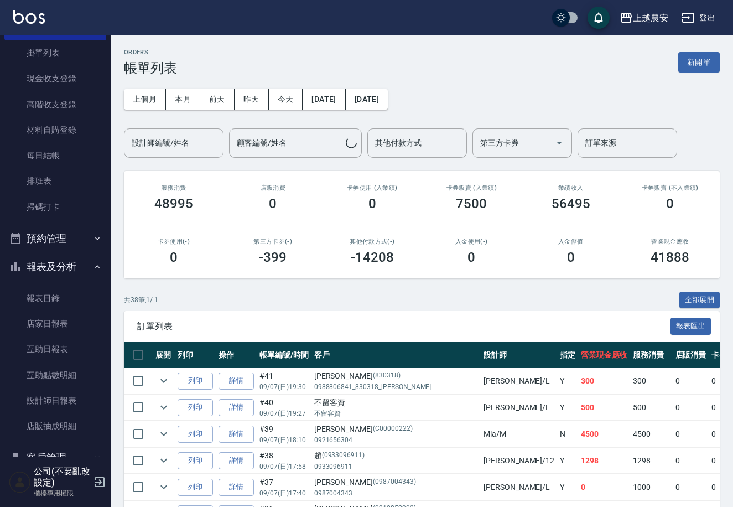
scroll to position [168, 0]
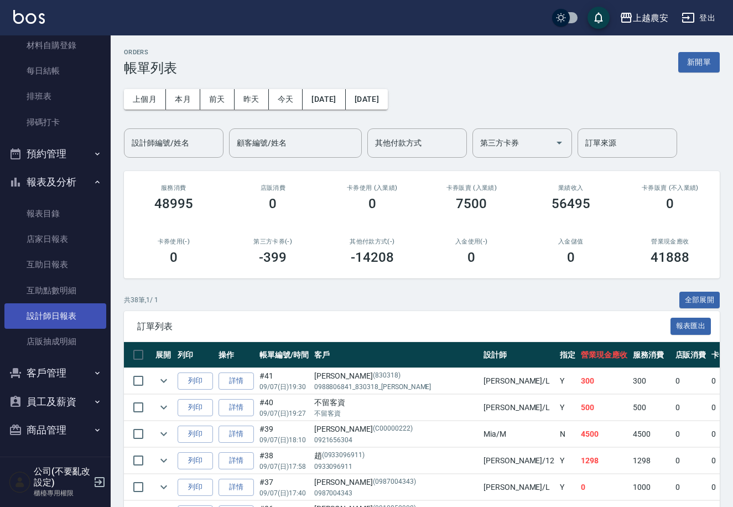
click at [70, 311] on link "設計師日報表" at bounding box center [55, 315] width 102 height 25
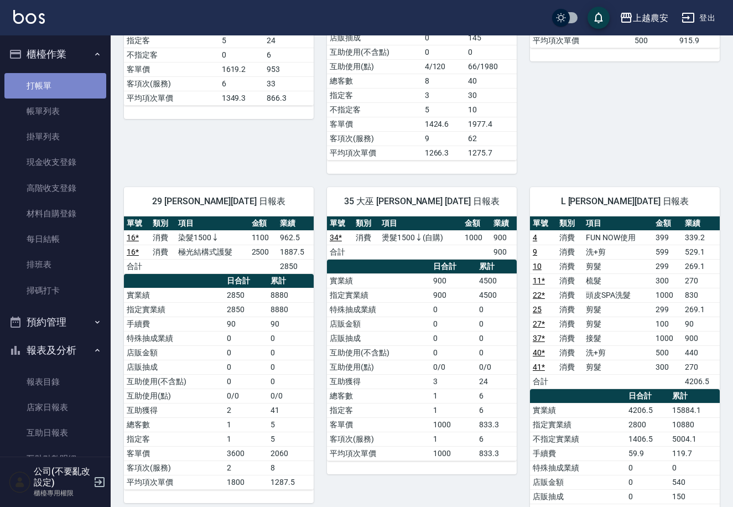
click at [57, 81] on link "打帳單" at bounding box center [55, 85] width 102 height 25
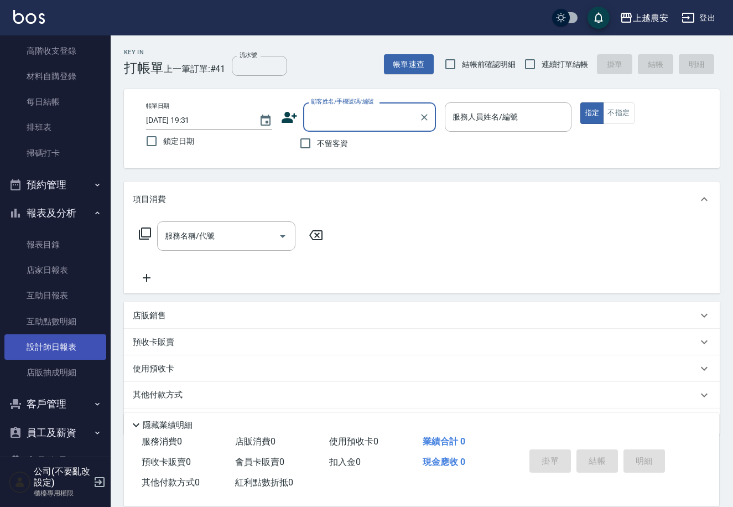
scroll to position [139, 0]
click at [37, 346] on link "設計師日報表" at bounding box center [55, 344] width 102 height 25
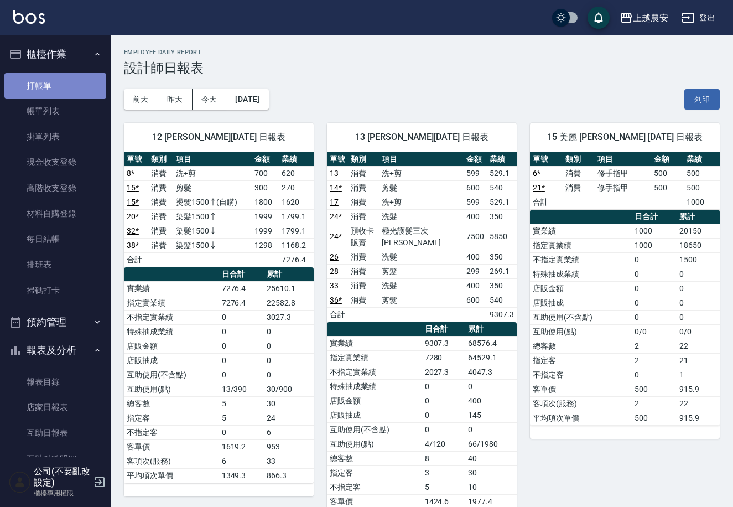
click at [56, 81] on link "打帳單" at bounding box center [55, 85] width 102 height 25
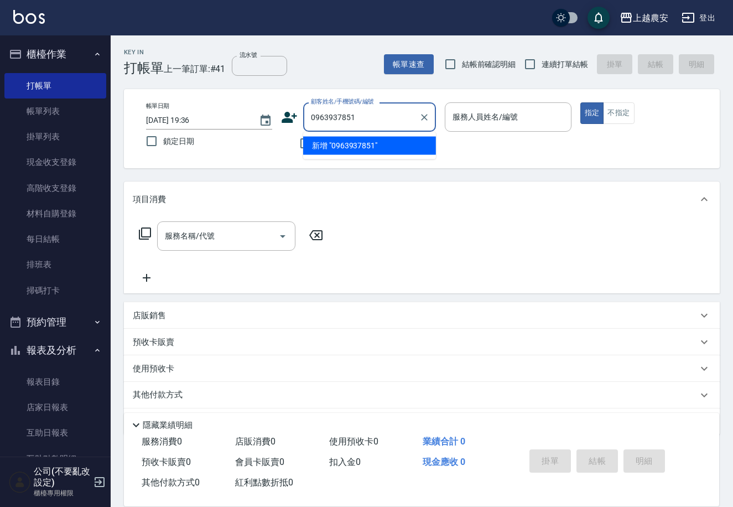
drag, startPoint x: 355, startPoint y: 121, endPoint x: 308, endPoint y: 120, distance: 47.0
click at [308, 120] on input "0963937851" at bounding box center [361, 116] width 106 height 19
type input "0963937851"
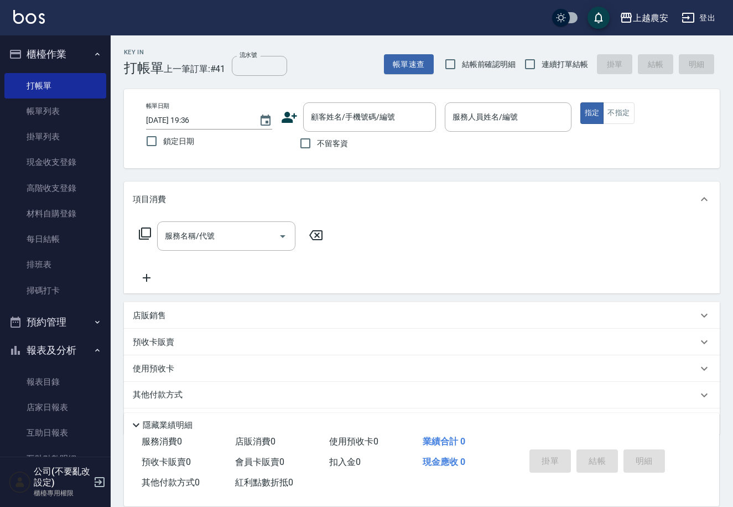
click at [282, 118] on icon at bounding box center [289, 117] width 17 height 17
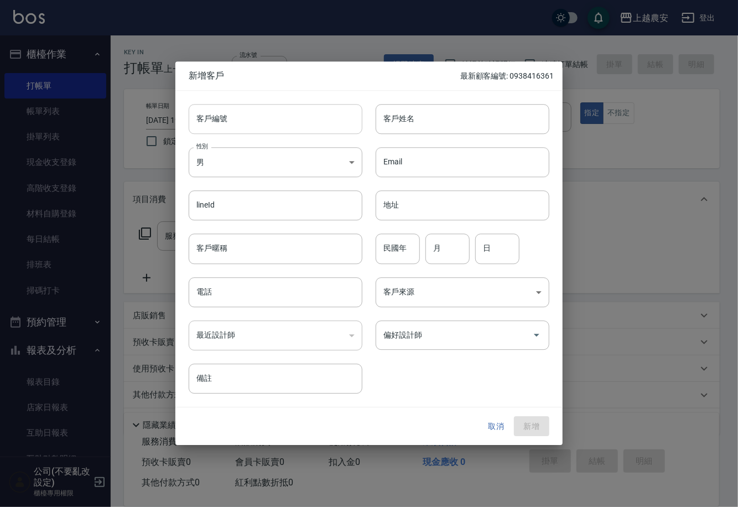
click at [283, 114] on input "客戶編號" at bounding box center [276, 119] width 174 height 30
paste input "0963937851"
type input "0963937851"
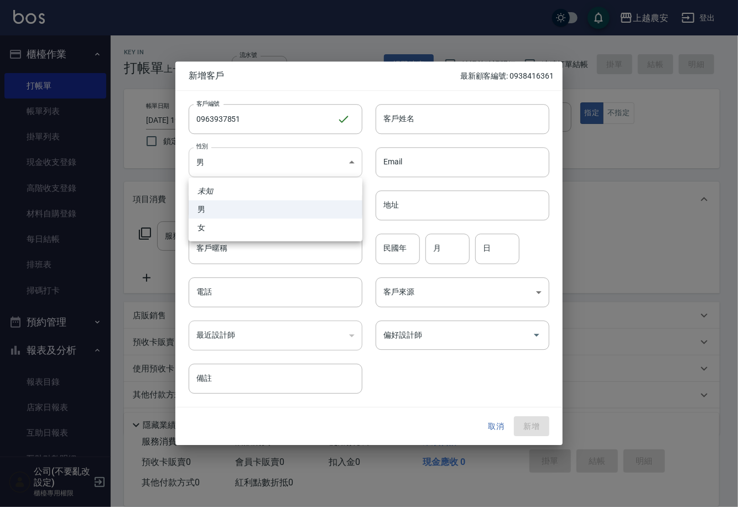
click at [292, 149] on body "上越農安 登出 櫃檯作業 打帳單 帳單列表 掛單列表 現金收支登錄 高階收支登錄 材料自購登錄 每日結帳 排班表 掃碼打卡 預約管理 預約管理 單日預約紀錄 …" at bounding box center [369, 269] width 738 height 539
click at [298, 222] on li "女" at bounding box center [276, 228] width 174 height 18
type input "FEMALE"
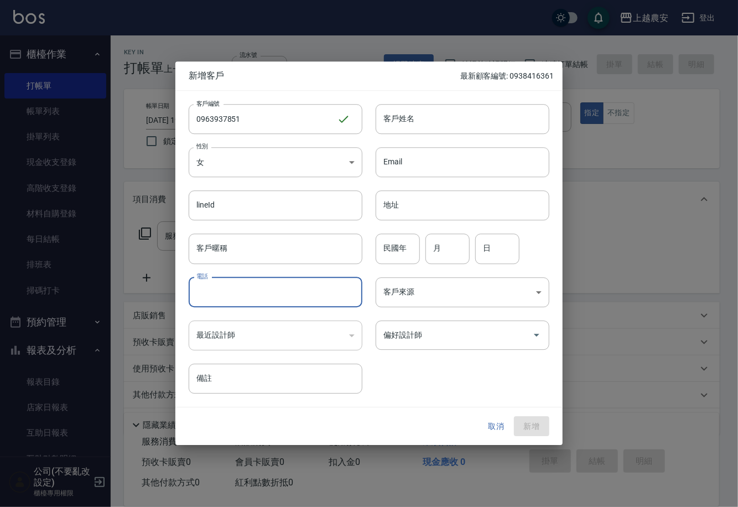
click at [309, 287] on input "電話" at bounding box center [276, 292] width 174 height 30
paste input "0963937851"
type input "0963937851"
click at [518, 123] on input "客戶姓名" at bounding box center [463, 119] width 174 height 30
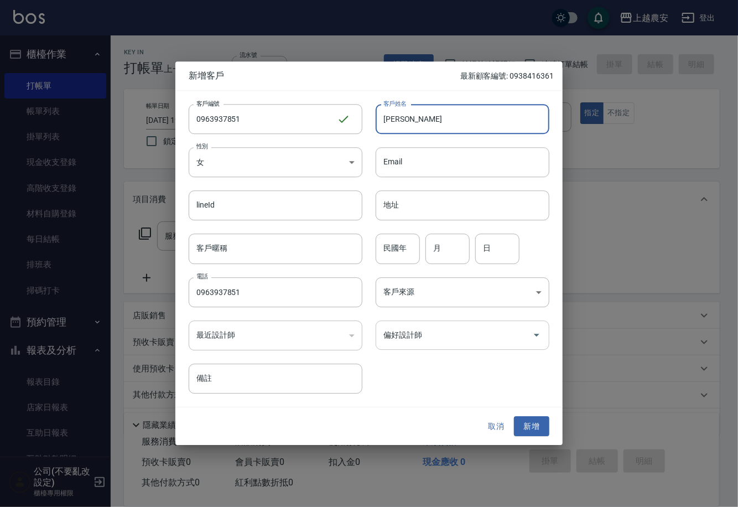
click at [540, 337] on icon "Open" at bounding box center [536, 335] width 13 height 13
type input "[PERSON_NAME]"
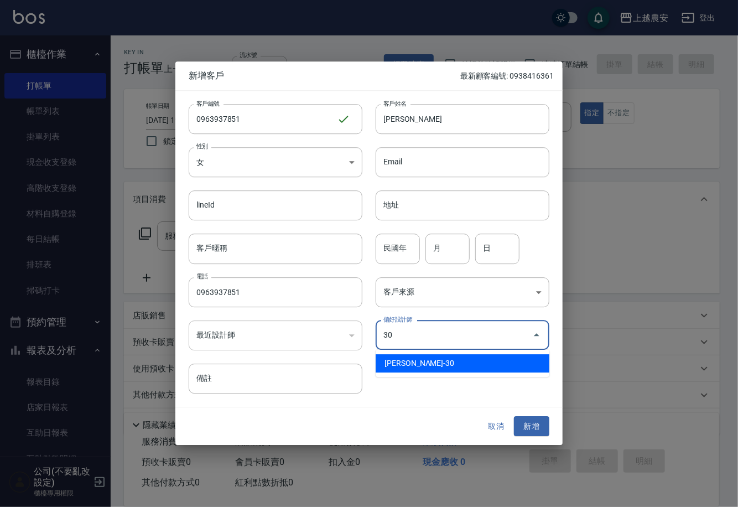
type input "林珮筠"
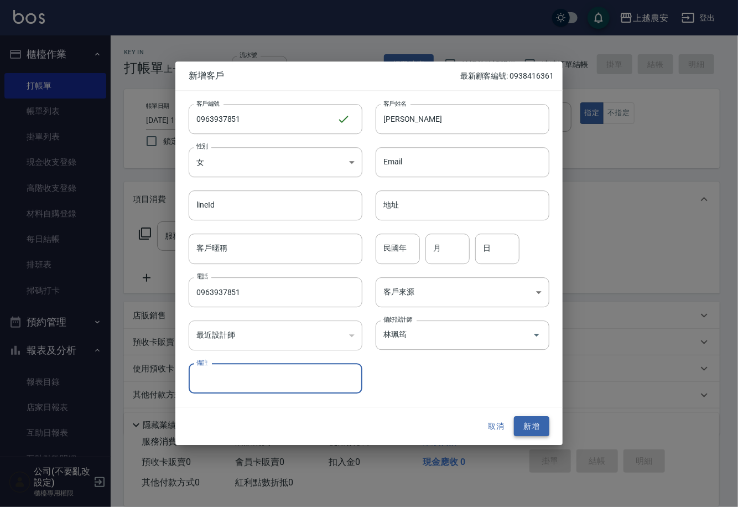
click at [540, 422] on button "新增" at bounding box center [531, 426] width 35 height 20
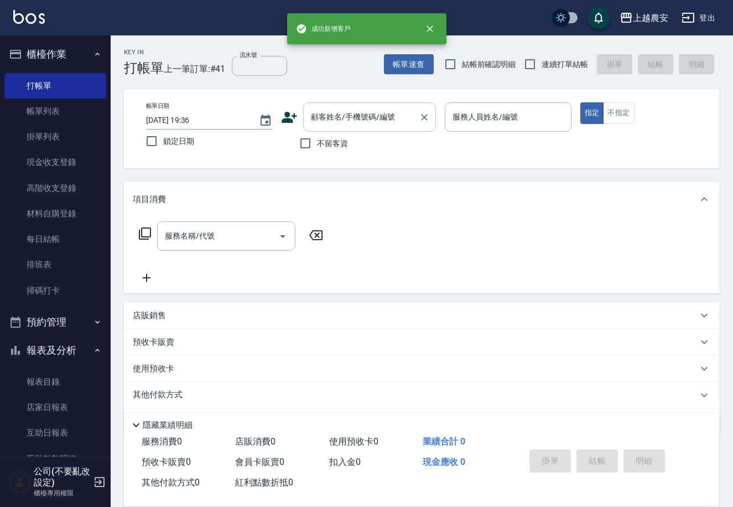
click at [305, 105] on div "顧客姓名/手機號碼/編號" at bounding box center [369, 116] width 133 height 29
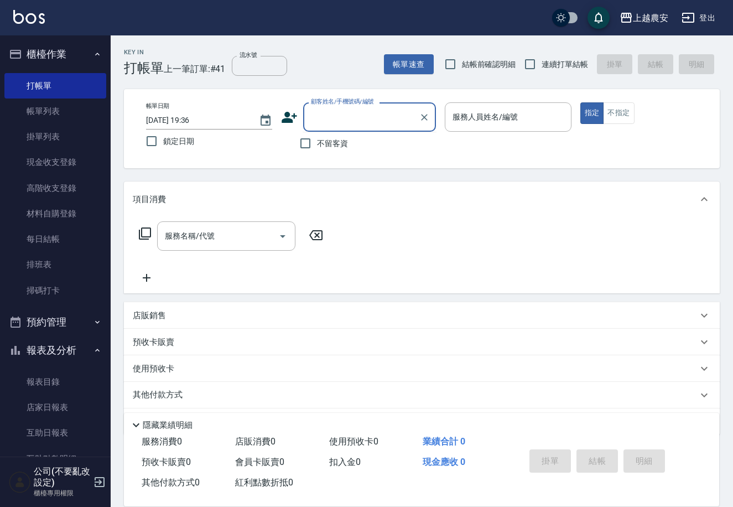
click at [306, 106] on div "顧客姓名/手機號碼/編號" at bounding box center [369, 116] width 133 height 29
paste input "0963937851"
type input "0963937851"
click at [429, 118] on icon "Clear" at bounding box center [424, 117] width 11 height 11
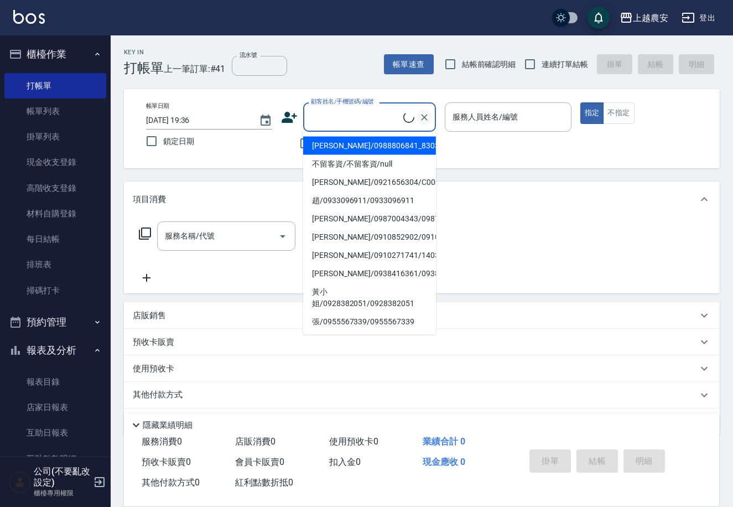
paste input "0963937851"
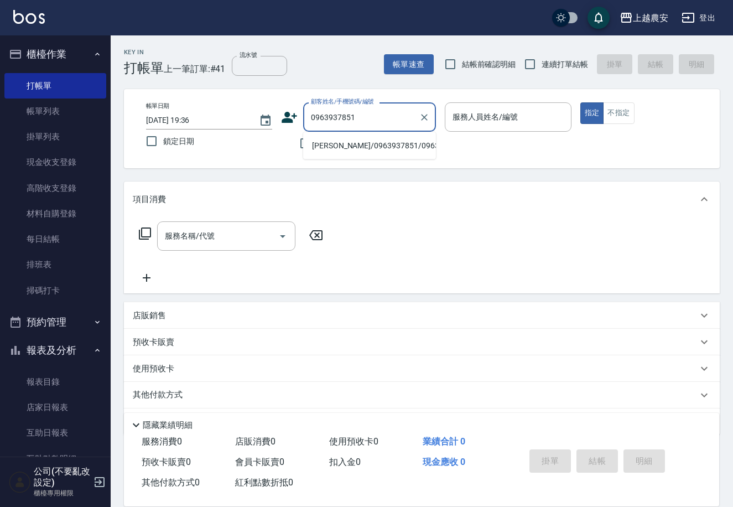
click at [407, 154] on ul "廖心瑜/0963937851/0963937851" at bounding box center [369, 145] width 133 height 27
click at [415, 149] on li "廖心瑜/0963937851/0963937851" at bounding box center [369, 146] width 133 height 18
type input "廖心瑜/0963937851/0963937851"
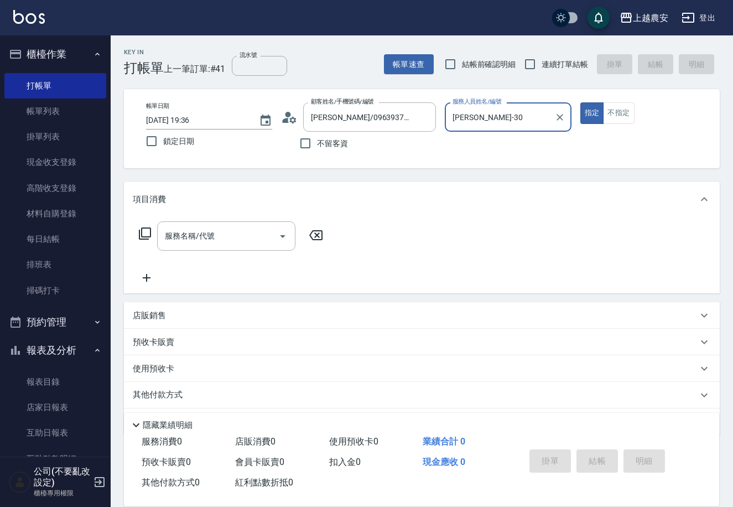
type input "珮珮-30"
click at [580, 102] on button "指定" at bounding box center [592, 113] width 24 height 22
type button "true"
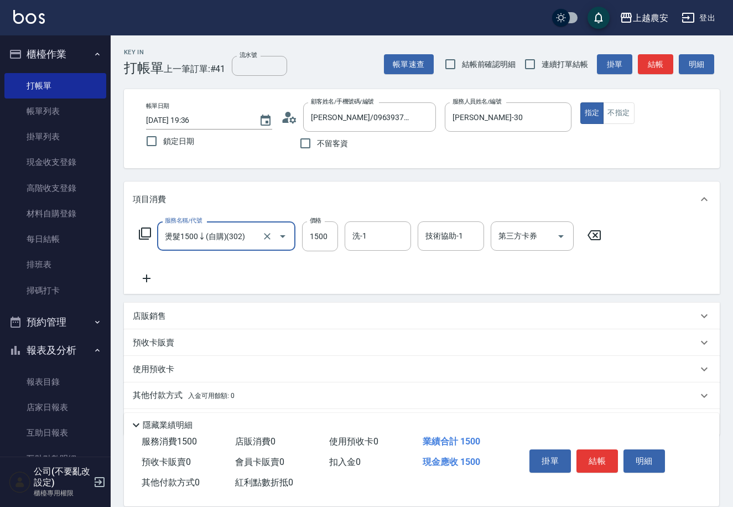
type input "燙髮1500↓(自購)(302)"
type input "1000"
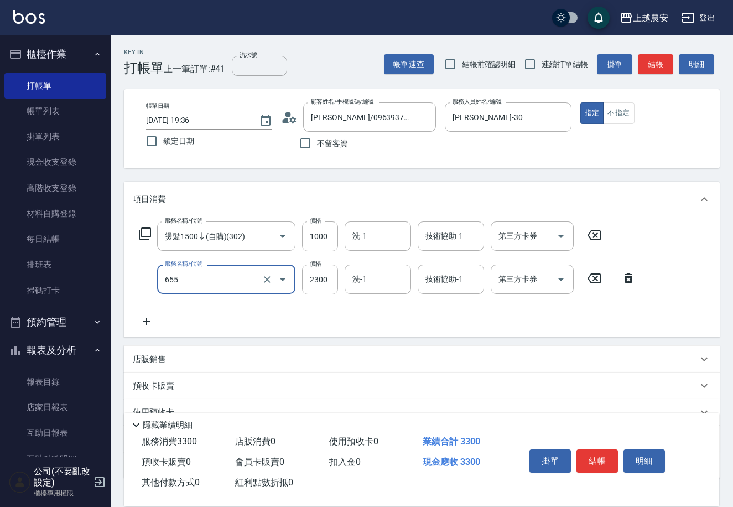
type input "結構2段式(自)(655)"
type input "1200"
click at [581, 449] on button "結帳" at bounding box center [596, 460] width 41 height 23
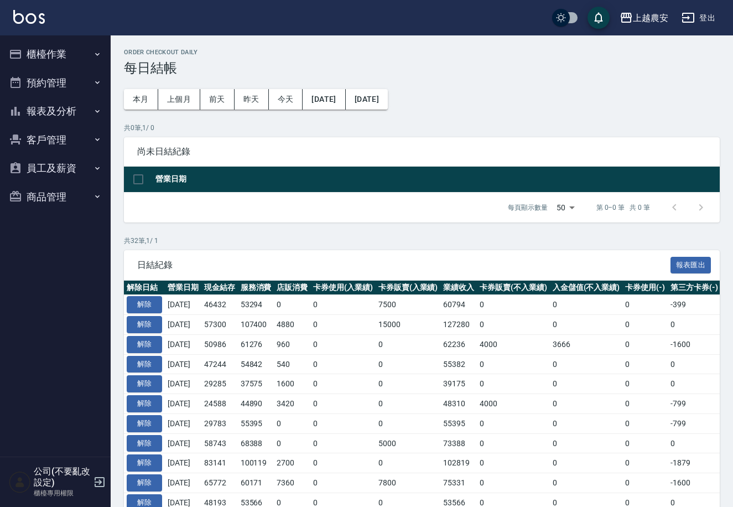
click at [82, 103] on button "報表及分析" at bounding box center [55, 111] width 102 height 29
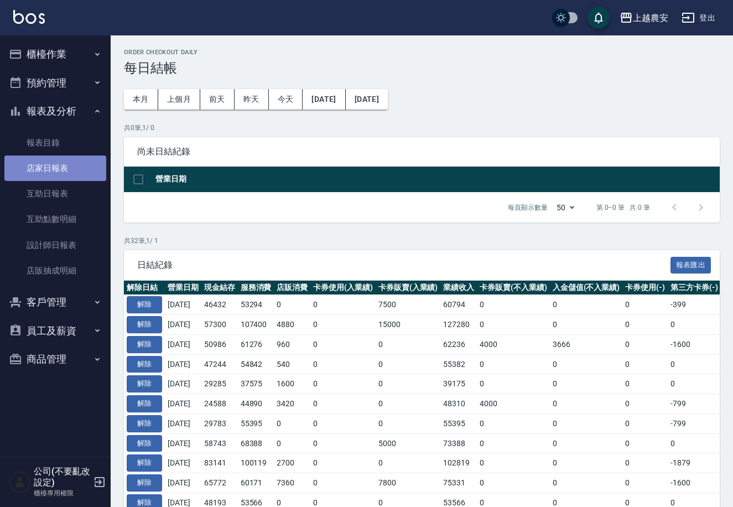
click at [91, 168] on link "店家日報表" at bounding box center [55, 167] width 102 height 25
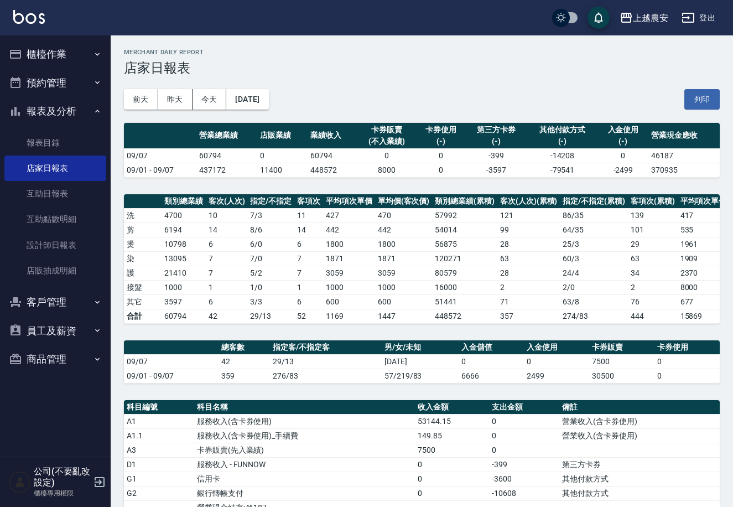
click at [88, 50] on button "櫃檯作業" at bounding box center [55, 54] width 102 height 29
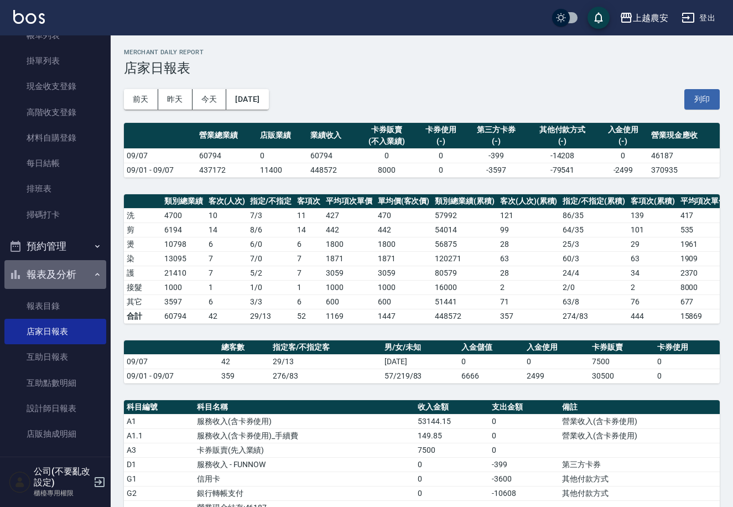
click at [94, 279] on button "報表及分析" at bounding box center [55, 274] width 102 height 29
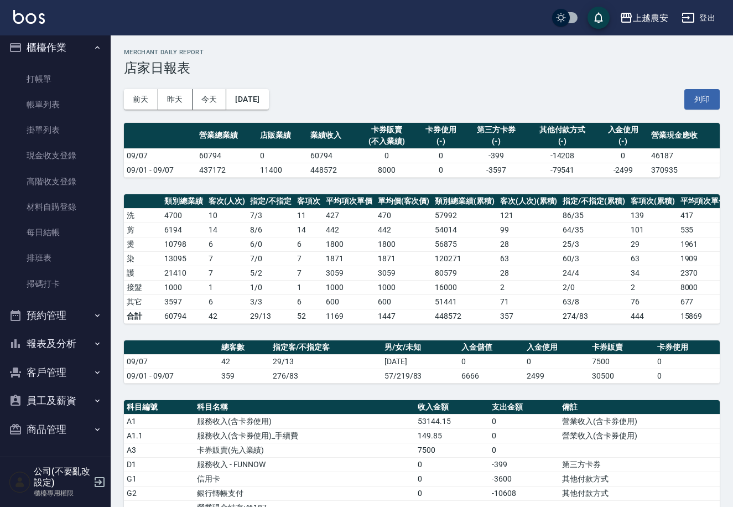
scroll to position [6, 0]
click at [95, 315] on icon "button" at bounding box center [97, 315] width 4 height 3
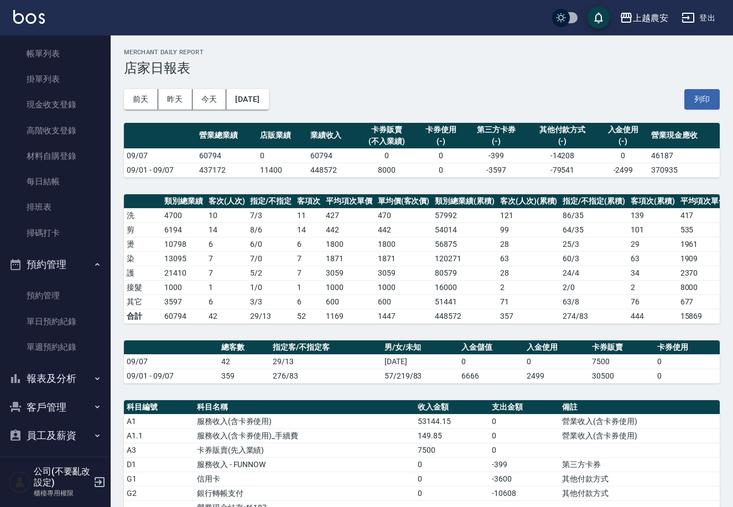
scroll to position [59, 0]
click at [93, 375] on icon "button" at bounding box center [97, 377] width 9 height 9
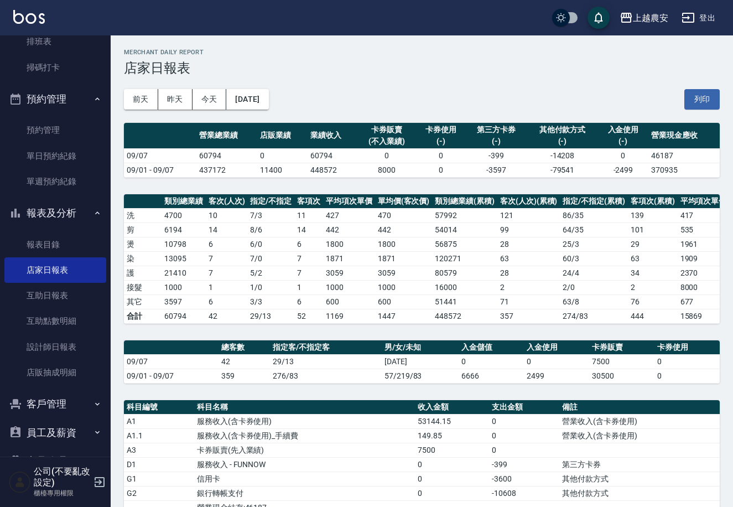
scroll to position [223, 0]
click at [705, 94] on button "列印" at bounding box center [701, 99] width 35 height 20
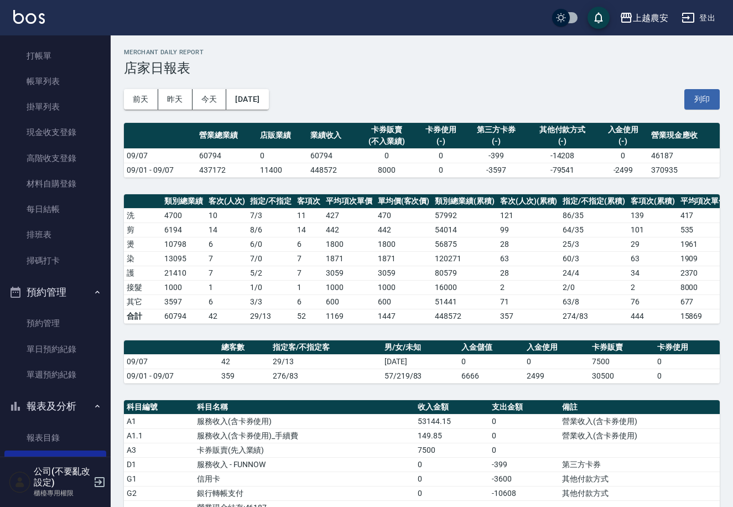
scroll to position [11, 0]
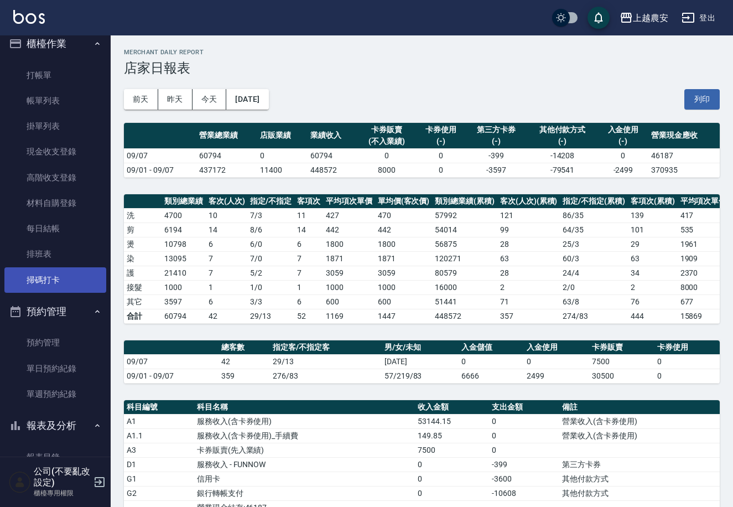
click at [49, 272] on link "掃碼打卡" at bounding box center [55, 279] width 102 height 25
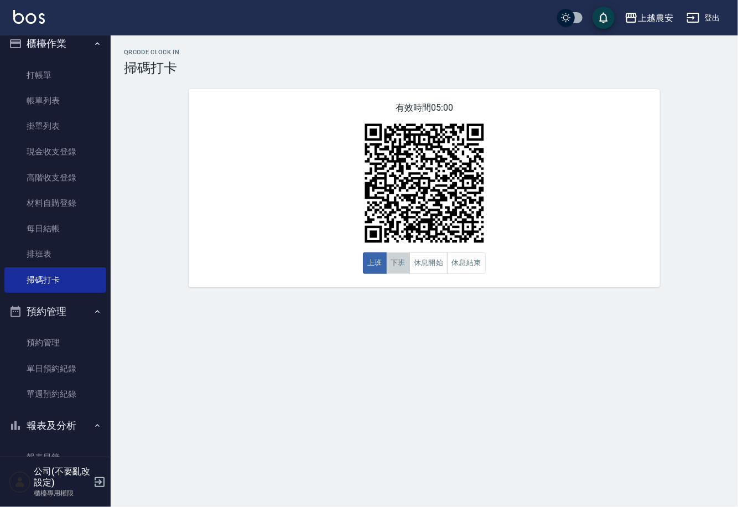
click at [404, 262] on button "下班" at bounding box center [398, 263] width 24 height 22
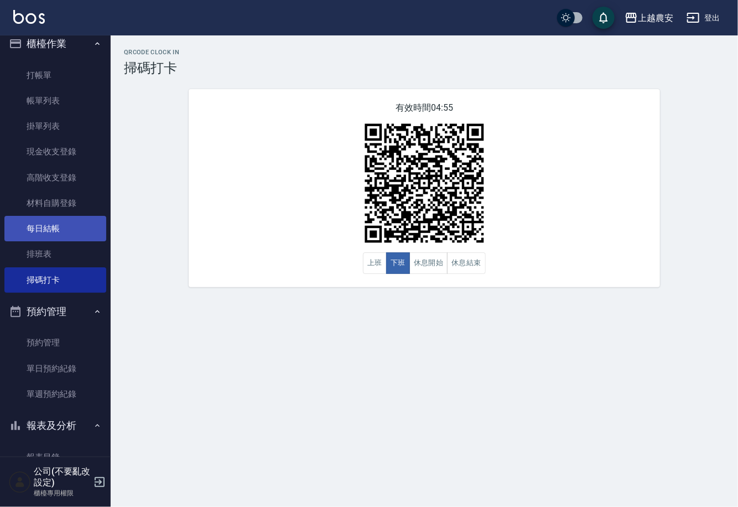
click at [48, 235] on link "每日結帳" at bounding box center [55, 228] width 102 height 25
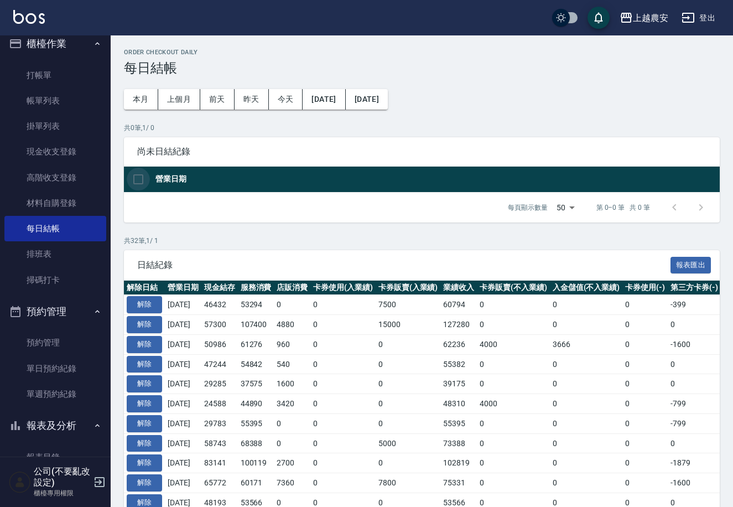
click at [143, 176] on input "checkbox" at bounding box center [138, 179] width 23 height 23
checkbox input "false"
click at [153, 305] on button "解除" at bounding box center [144, 304] width 35 height 17
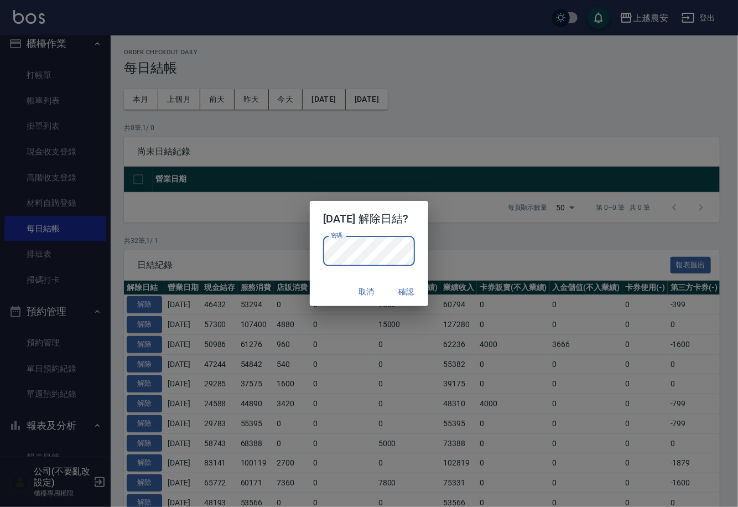
click at [403, 290] on button "確認" at bounding box center [405, 292] width 35 height 20
click at [405, 290] on button "確認" at bounding box center [405, 292] width 35 height 20
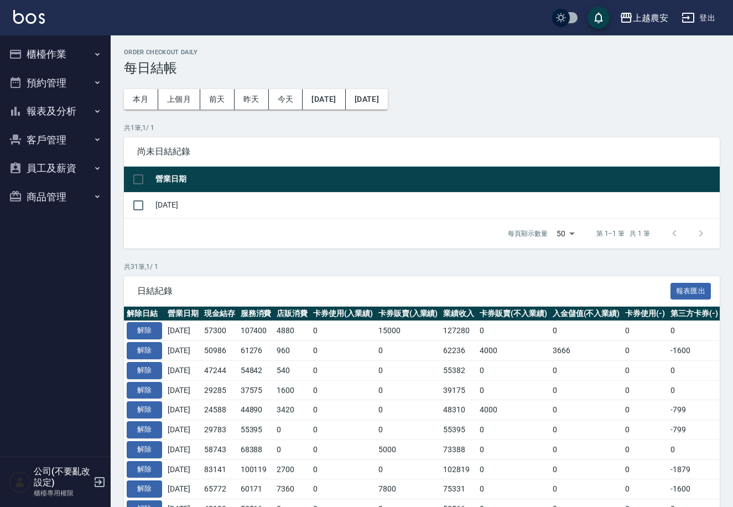
click at [86, 34] on div "上越農安 登出" at bounding box center [366, 17] width 733 height 35
click at [86, 45] on button "櫃檯作業" at bounding box center [55, 54] width 102 height 29
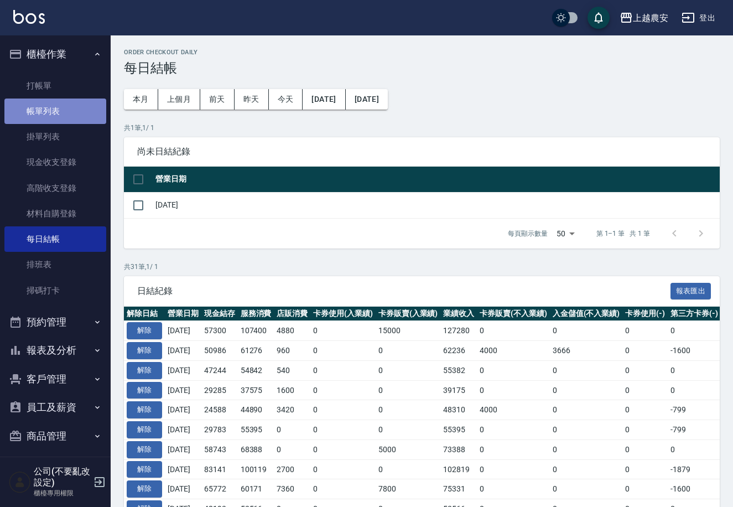
click at [77, 108] on link "帳單列表" at bounding box center [55, 110] width 102 height 25
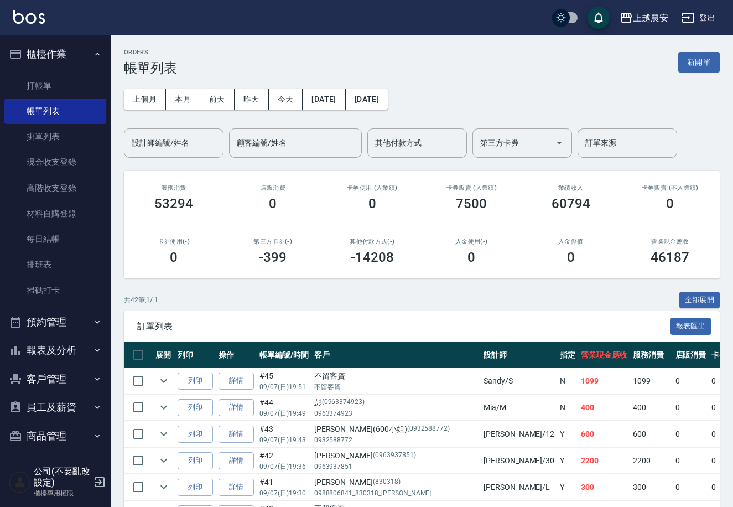
click at [262, 378] on td "#45 09/07 (日) 19:51" at bounding box center [284, 381] width 55 height 26
click at [249, 378] on link "詳情" at bounding box center [236, 380] width 35 height 17
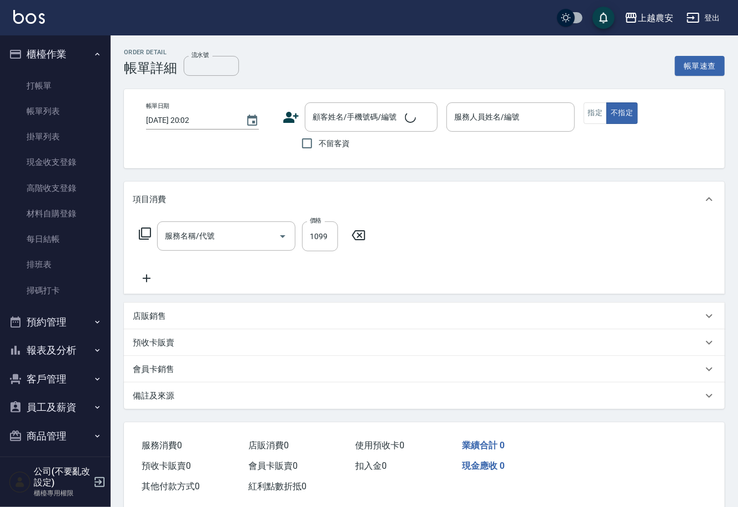
type input "[DATE] 19:51"
checkbox input "true"
type input "Sandy-S"
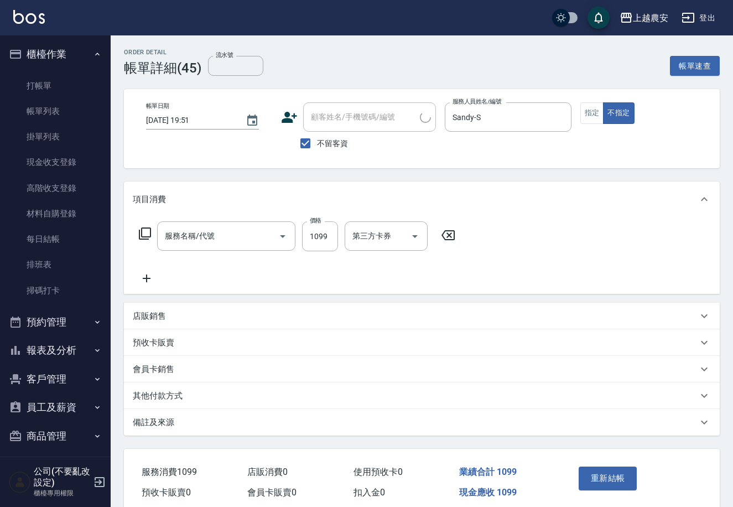
type input "蘊活頭皮(送養髮液)(127)"
click at [147, 277] on icon at bounding box center [147, 278] width 28 height 13
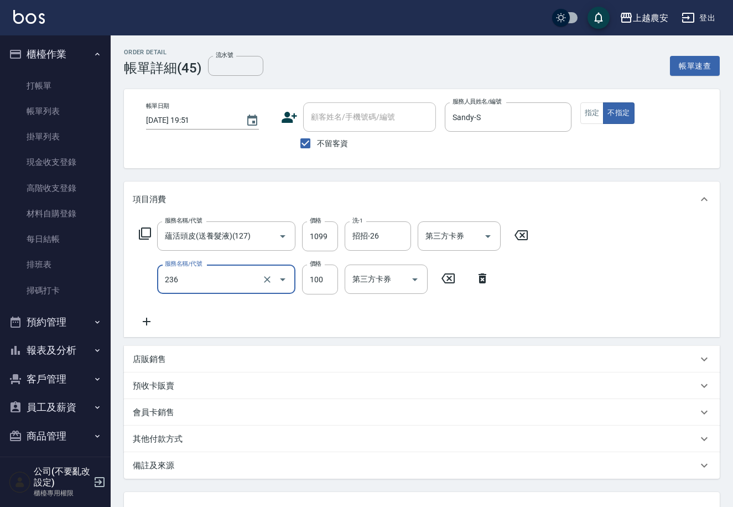
type input "手棒(236)"
drag, startPoint x: 728, startPoint y: 261, endPoint x: 727, endPoint y: 276, distance: 15.5
click at [727, 276] on div "Order detail 帳單詳細 (45) 流水號 流水號 帳單速查 帳單日期 [DATE] 19:51 顧客姓名/手機號碼/編號 顧客姓名/手機號碼/編號…" at bounding box center [422, 314] width 622 height 558
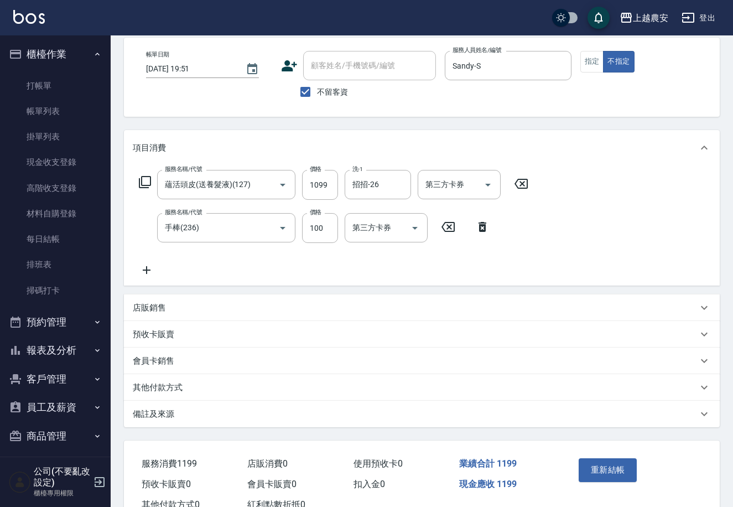
scroll to position [60, 0]
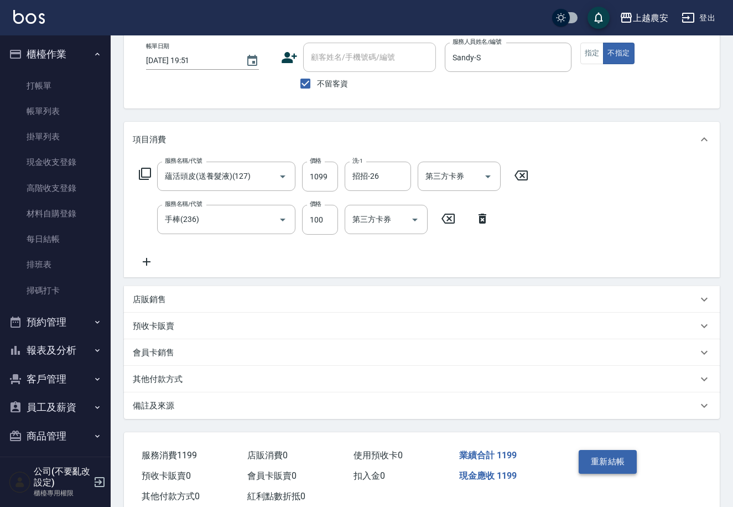
click at [617, 463] on button "重新結帳" at bounding box center [608, 461] width 59 height 23
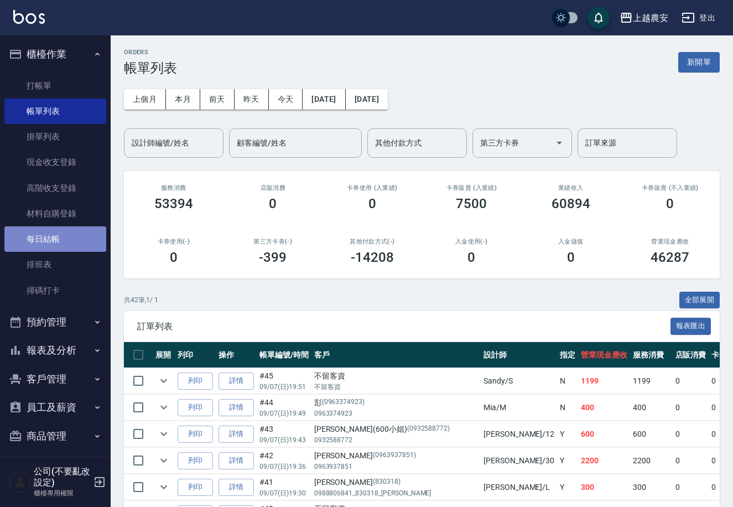
click at [81, 235] on link "每日結帳" at bounding box center [55, 238] width 102 height 25
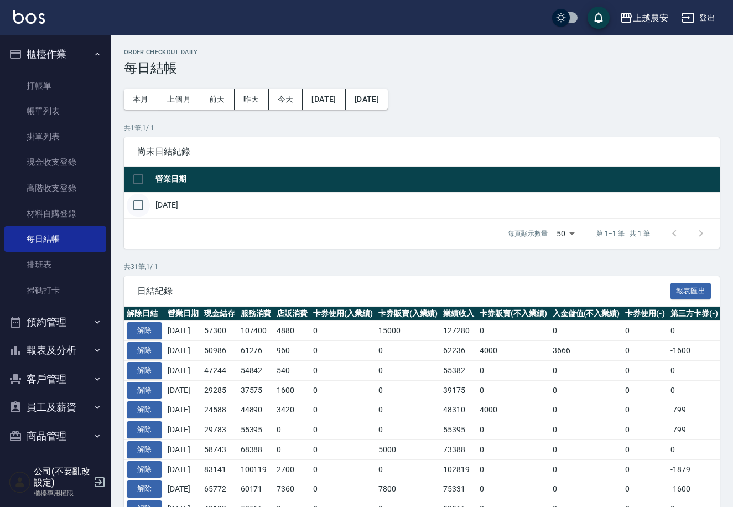
click at [141, 213] on input "checkbox" at bounding box center [138, 205] width 23 height 23
checkbox input "true"
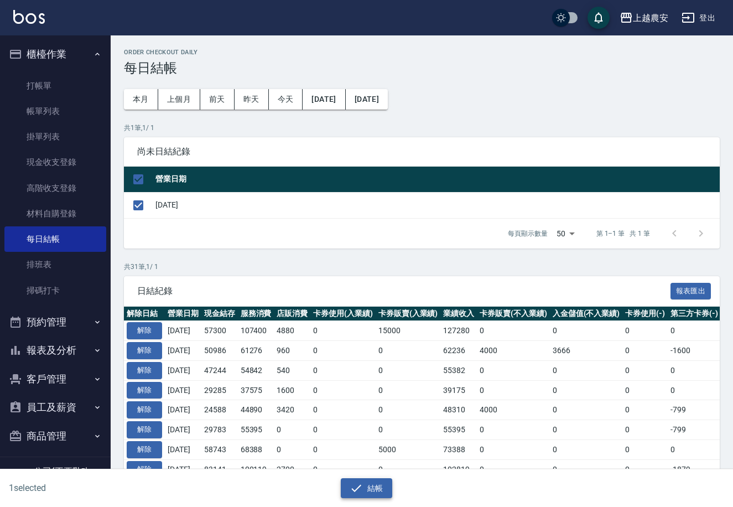
click at [392, 485] on button "結帳" at bounding box center [366, 488] width 51 height 20
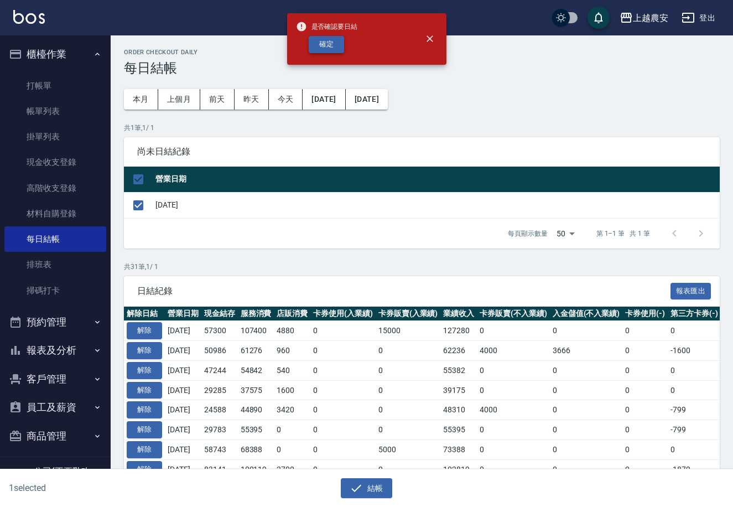
click at [332, 46] on button "確定" at bounding box center [326, 44] width 35 height 17
checkbox input "false"
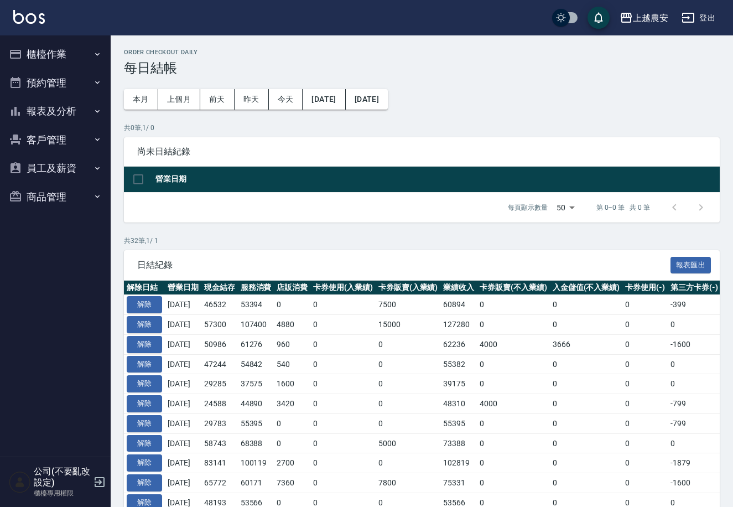
click at [77, 111] on button "報表及分析" at bounding box center [55, 111] width 102 height 29
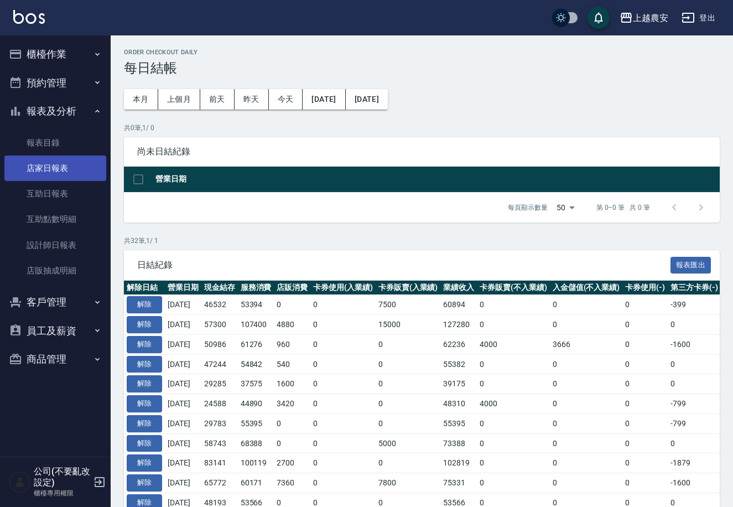
click at [92, 173] on link "店家日報表" at bounding box center [55, 167] width 102 height 25
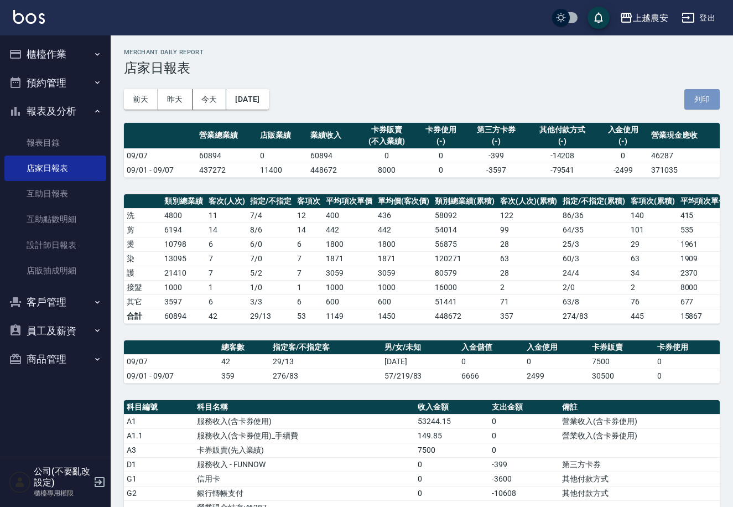
drag, startPoint x: 693, startPoint y: 100, endPoint x: 635, endPoint y: 434, distance: 339.0
click at [693, 100] on button "列印" at bounding box center [701, 99] width 35 height 20
click at [86, 100] on button "報表及分析" at bounding box center [55, 111] width 102 height 29
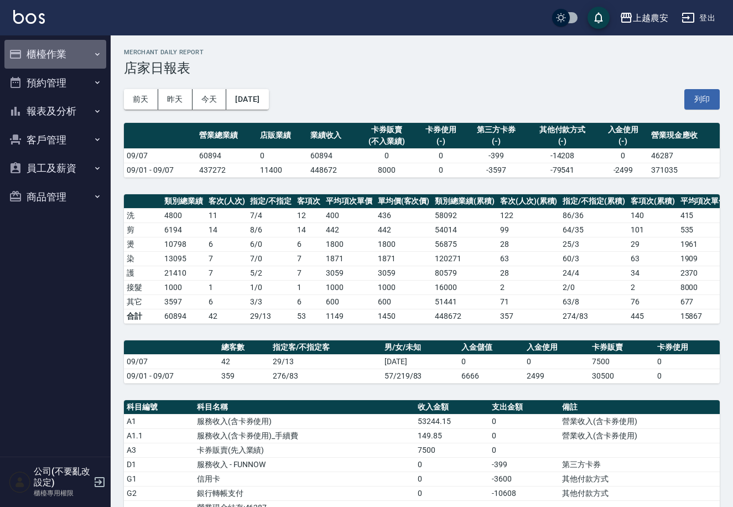
drag, startPoint x: 95, startPoint y: 53, endPoint x: 99, endPoint y: 65, distance: 12.8
click at [97, 54] on icon "button" at bounding box center [97, 54] width 9 height 9
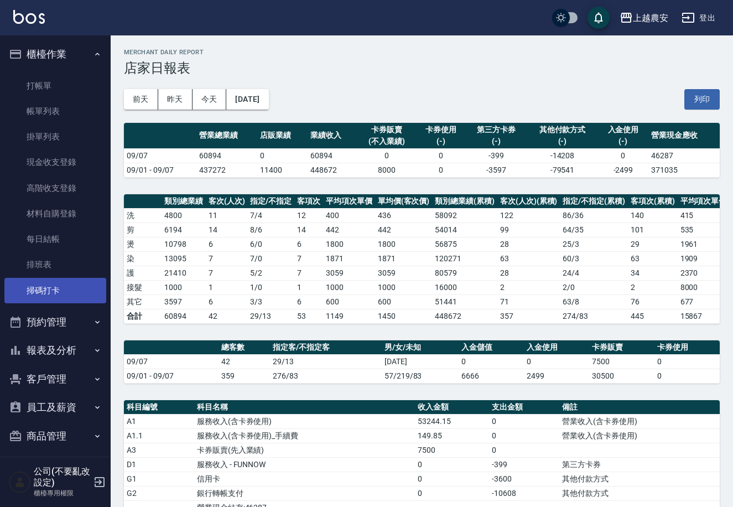
click at [76, 289] on link "掃碼打卡" at bounding box center [55, 290] width 102 height 25
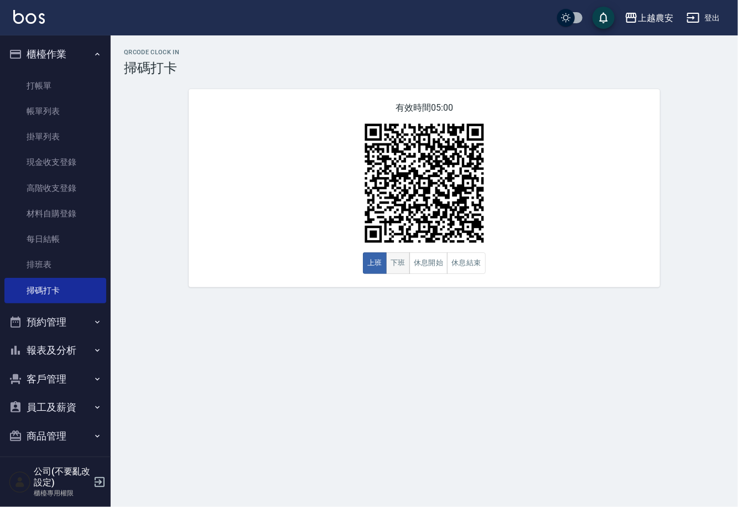
click at [407, 266] on button "下班" at bounding box center [398, 263] width 24 height 22
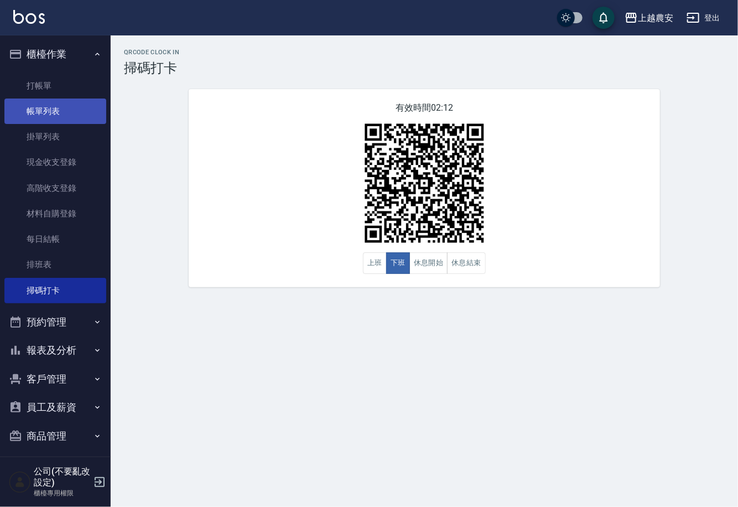
click at [87, 107] on link "帳單列表" at bounding box center [55, 110] width 102 height 25
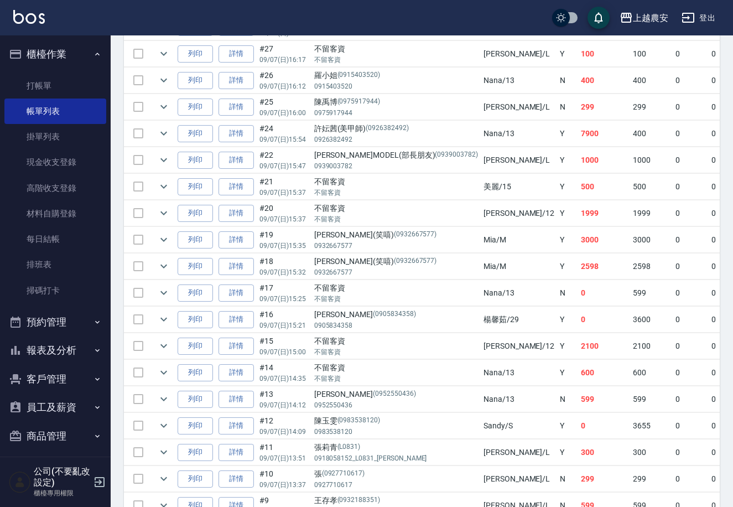
scroll to position [806, 0]
click at [69, 342] on button "報表及分析" at bounding box center [55, 350] width 102 height 29
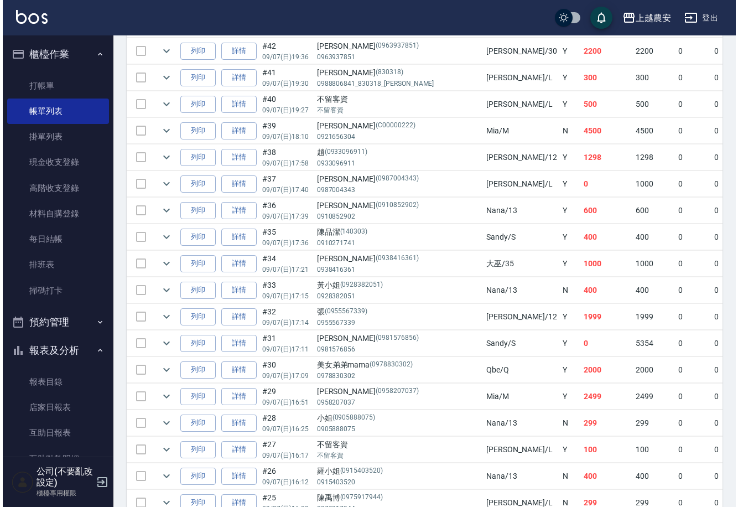
scroll to position [0, 0]
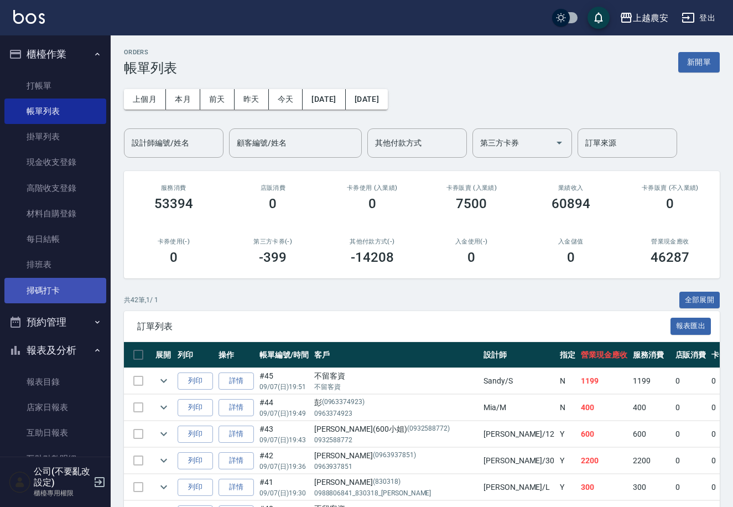
click at [58, 284] on link "掃碼打卡" at bounding box center [55, 290] width 102 height 25
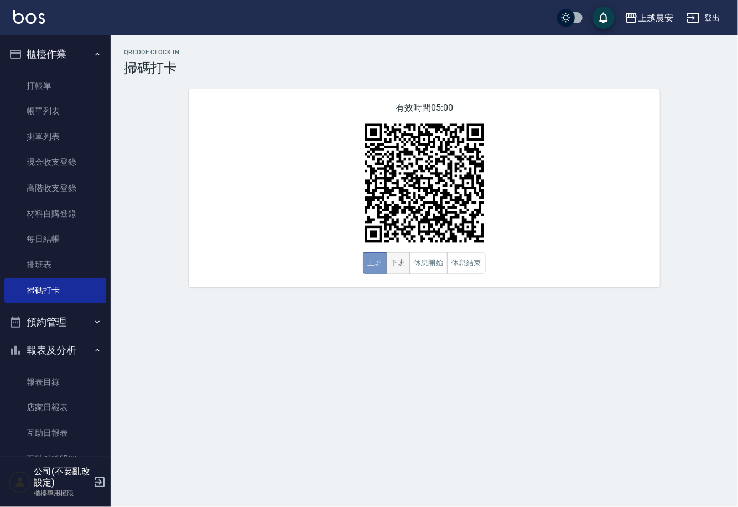
drag, startPoint x: 383, startPoint y: 265, endPoint x: 393, endPoint y: 265, distance: 10.0
click at [386, 265] on button "上班" at bounding box center [375, 263] width 24 height 22
click at [393, 265] on button "下班" at bounding box center [398, 263] width 24 height 22
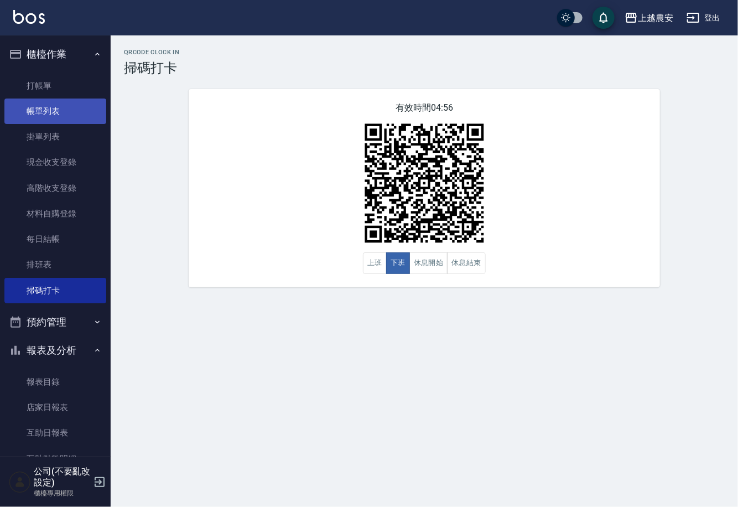
click at [53, 106] on link "帳單列表" at bounding box center [55, 110] width 102 height 25
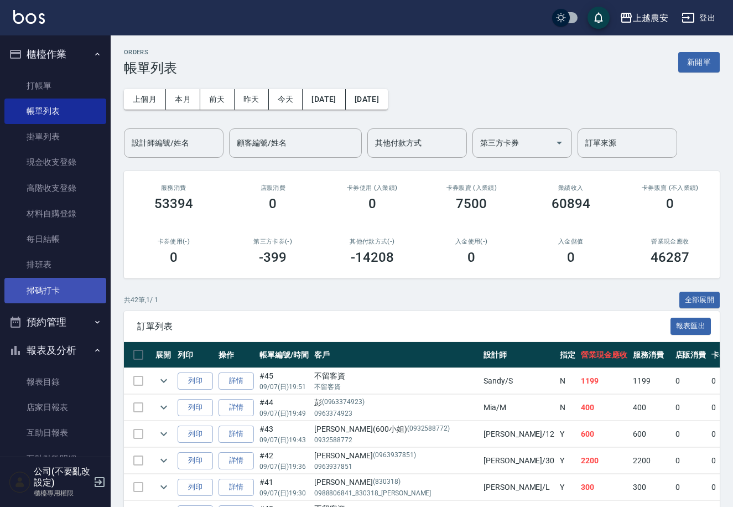
click at [77, 279] on link "掃碼打卡" at bounding box center [55, 290] width 102 height 25
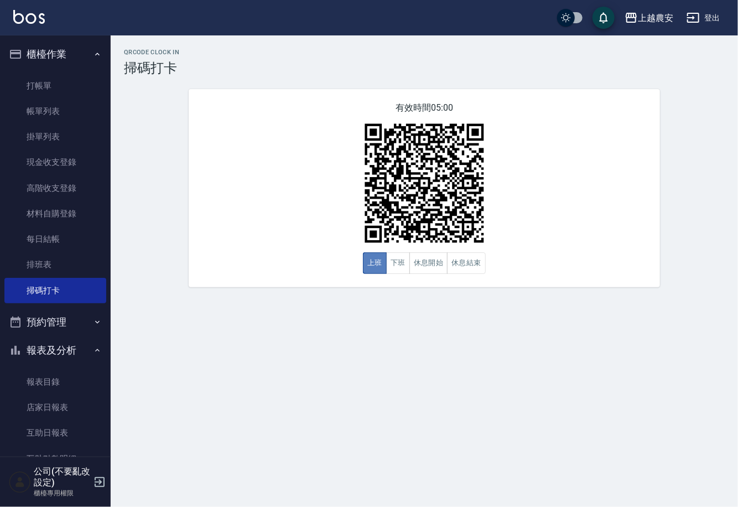
click at [386, 256] on button "上班" at bounding box center [375, 263] width 24 height 22
click at [397, 258] on button "下班" at bounding box center [398, 263] width 24 height 22
